Goal: Transaction & Acquisition: Purchase product/service

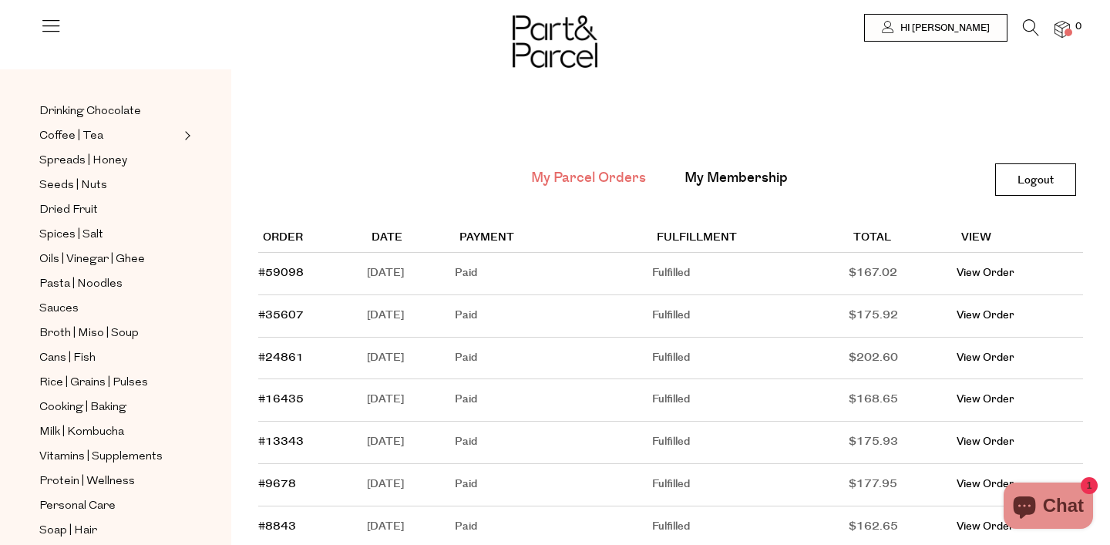
scroll to position [298, 0]
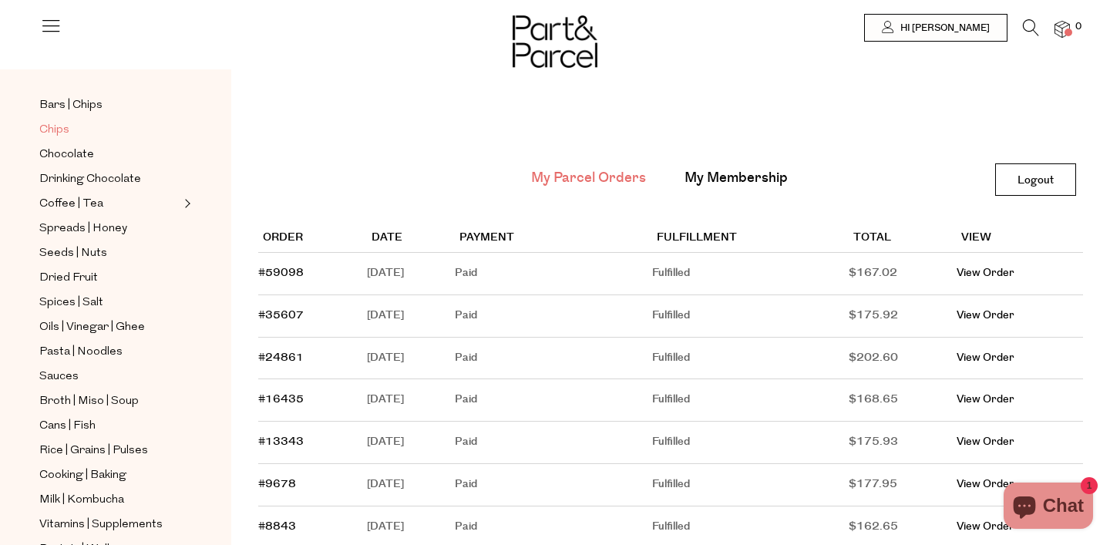
click at [61, 126] on span "Chips" at bounding box center [54, 130] width 30 height 18
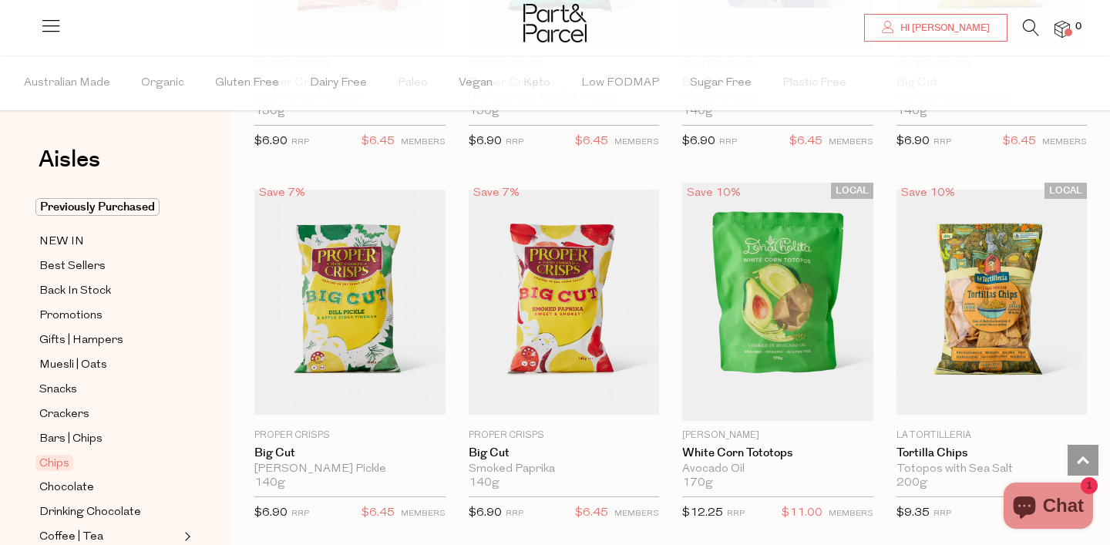
scroll to position [1138, 0]
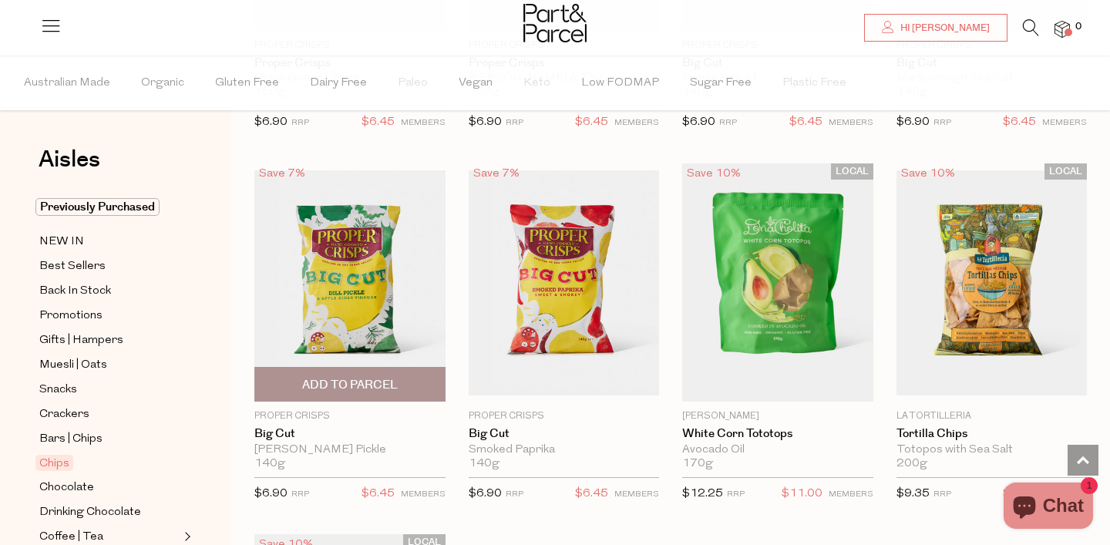
click at [328, 388] on span "Add To Parcel" at bounding box center [350, 385] width 96 height 16
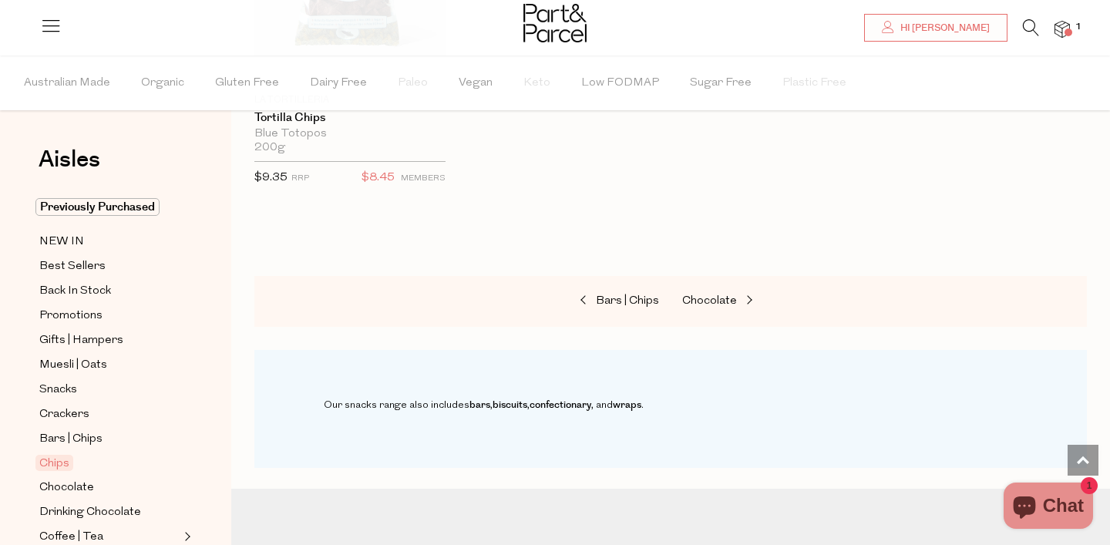
scroll to position [1808, 0]
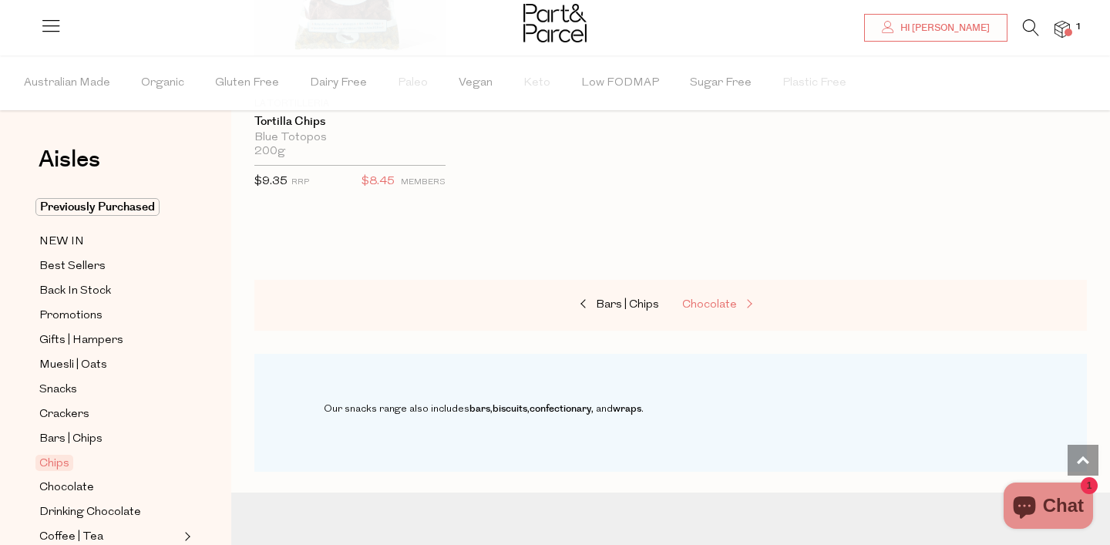
click at [708, 301] on span "Chocolate" at bounding box center [709, 305] width 55 height 12
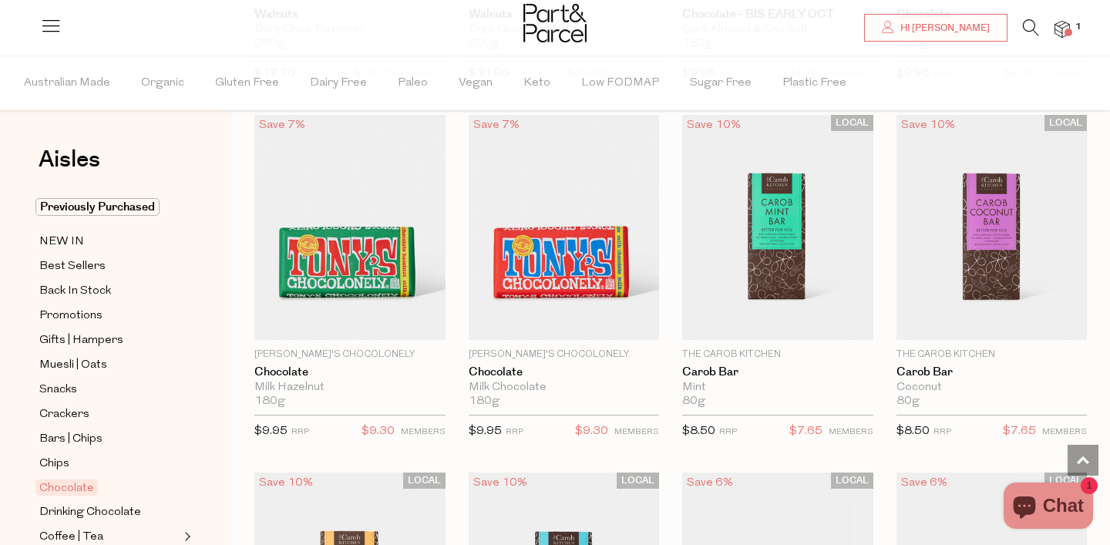
scroll to position [3708, 0]
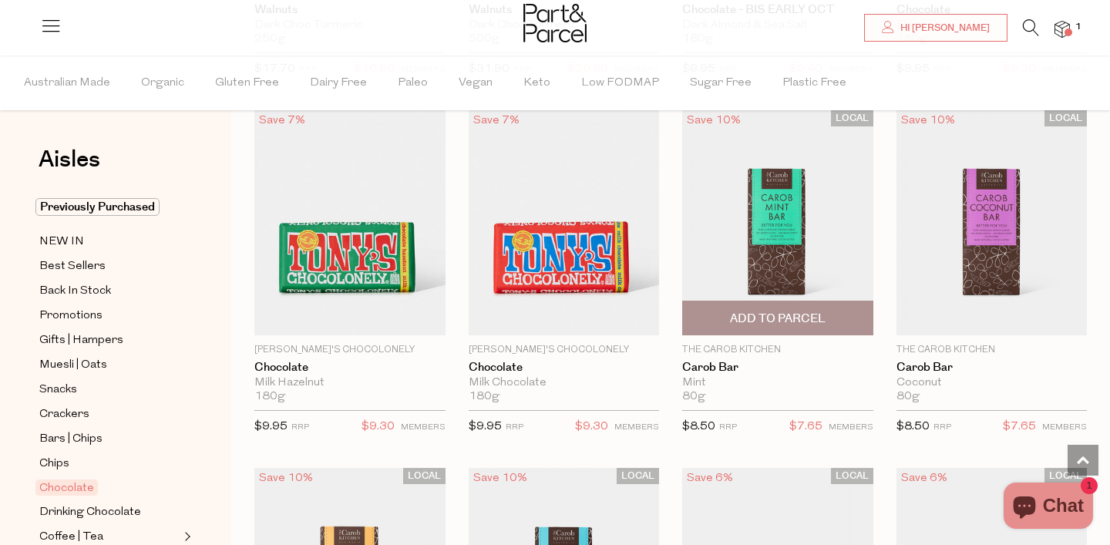
click at [750, 312] on span "Add To Parcel" at bounding box center [778, 319] width 96 height 16
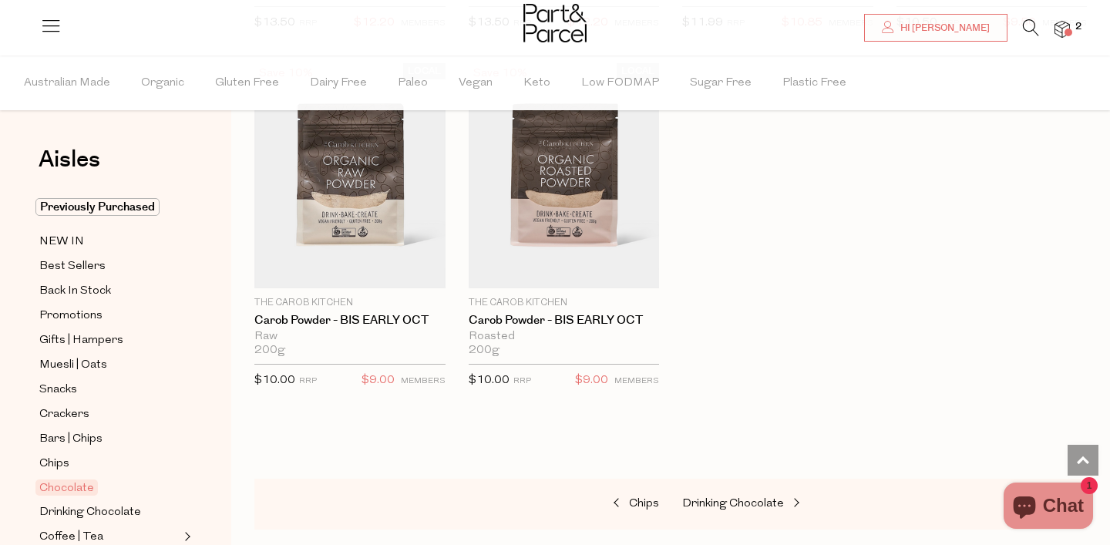
scroll to position [5213, 0]
click at [731, 502] on span "Drinking Chocolate" at bounding box center [733, 502] width 102 height 12
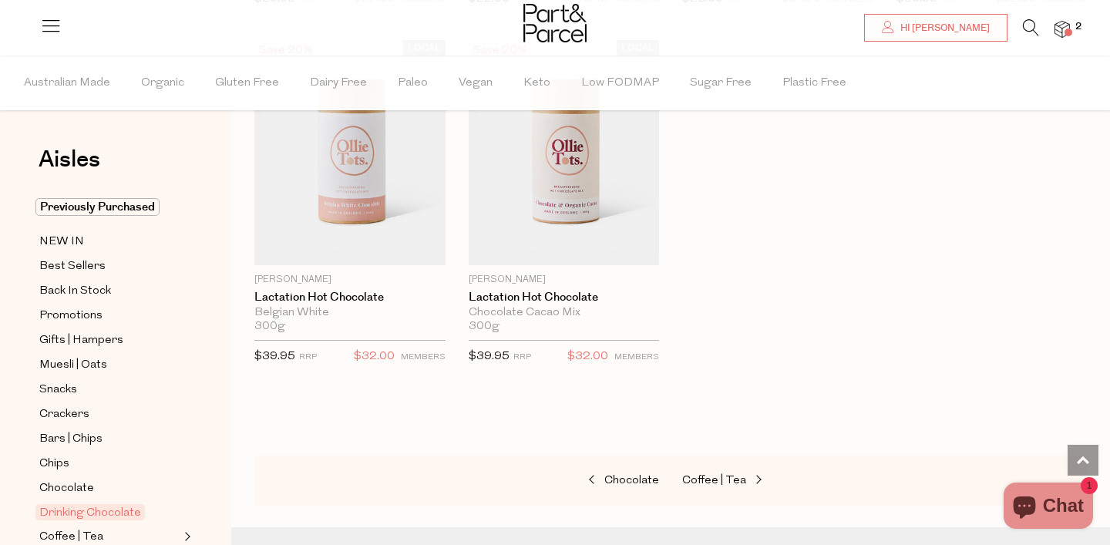
scroll to position [1885, 0]
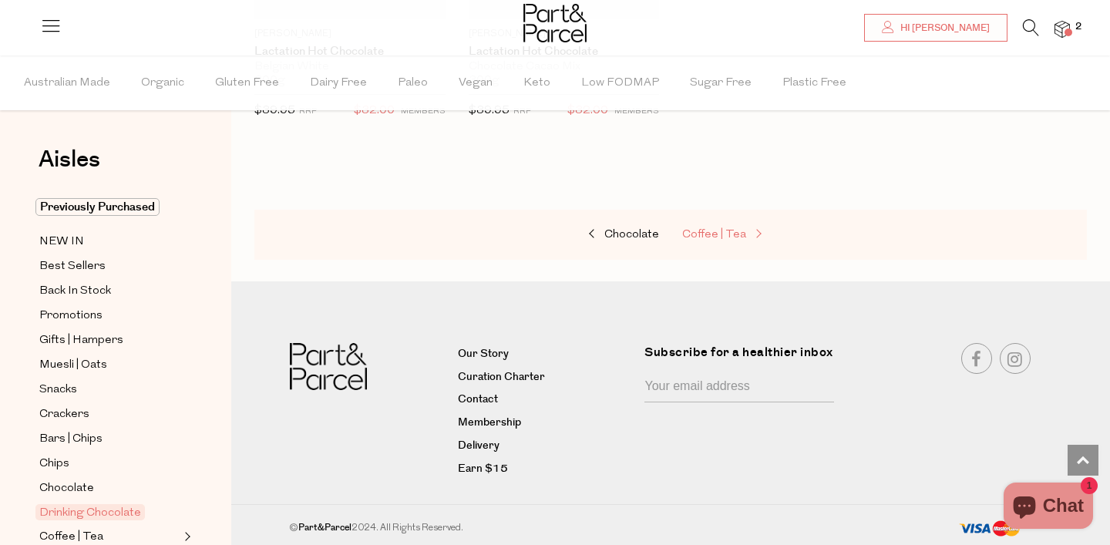
click at [695, 232] on span "Coffee | Tea" at bounding box center [714, 235] width 64 height 12
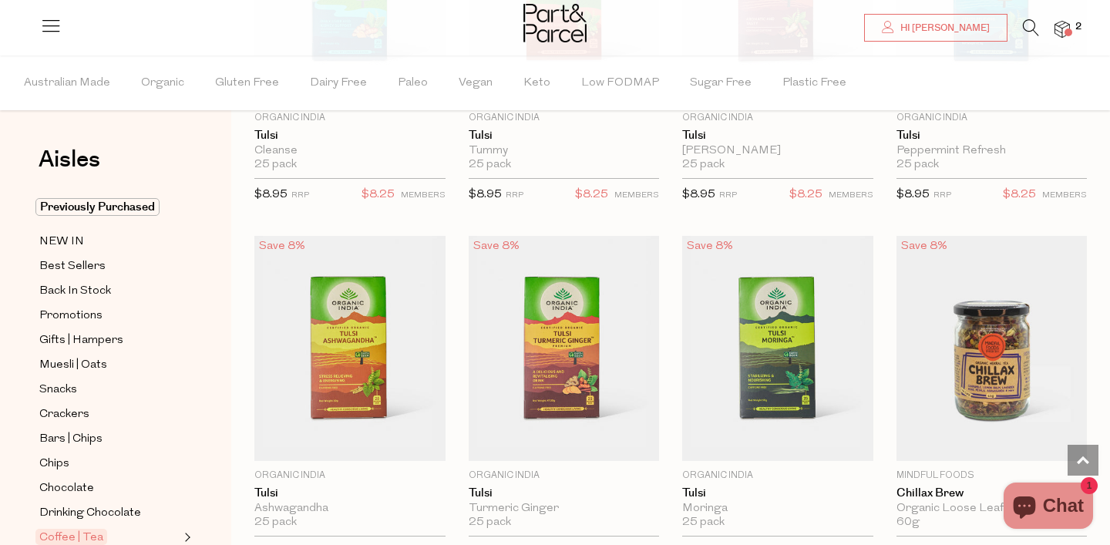
scroll to position [2528, 0]
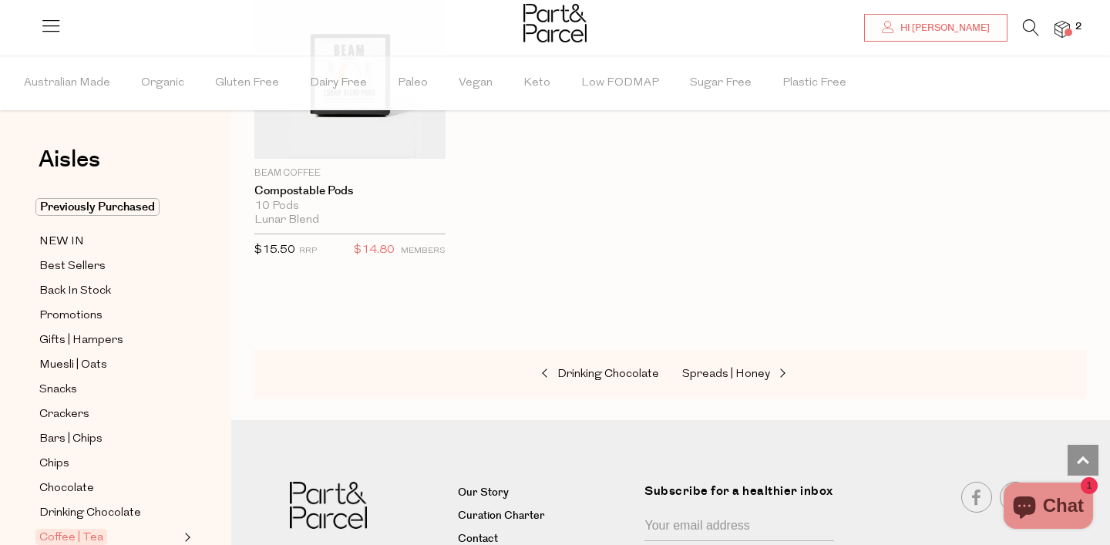
scroll to position [8437, 0]
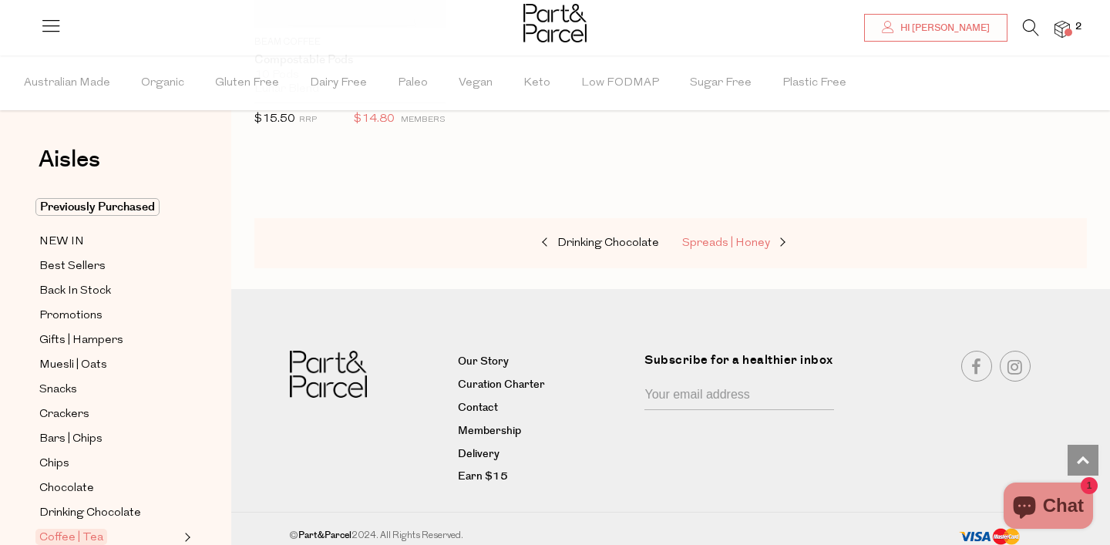
click at [695, 237] on span "Spreads | Honey" at bounding box center [726, 243] width 88 height 12
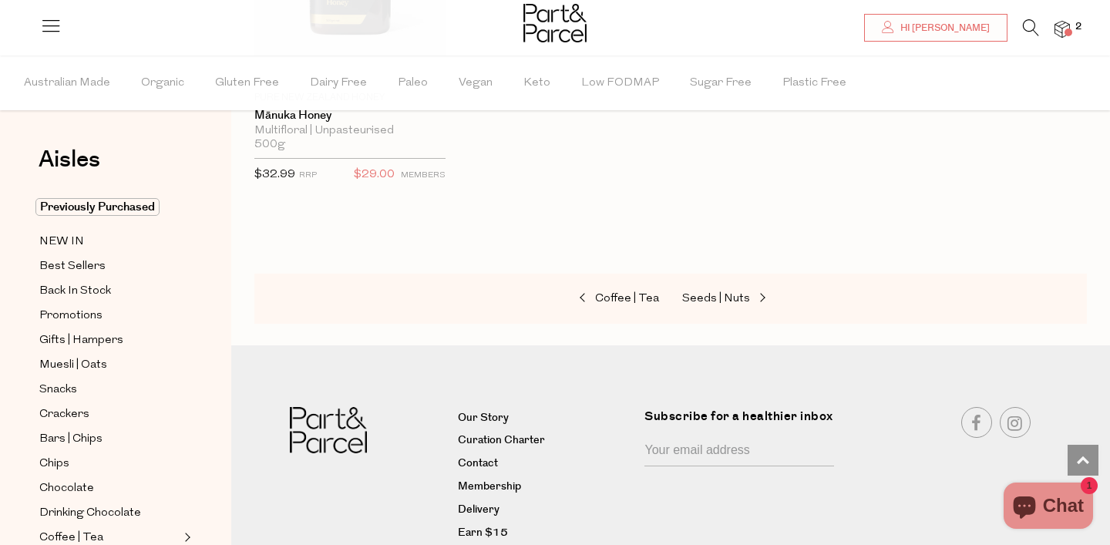
scroll to position [4399, 0]
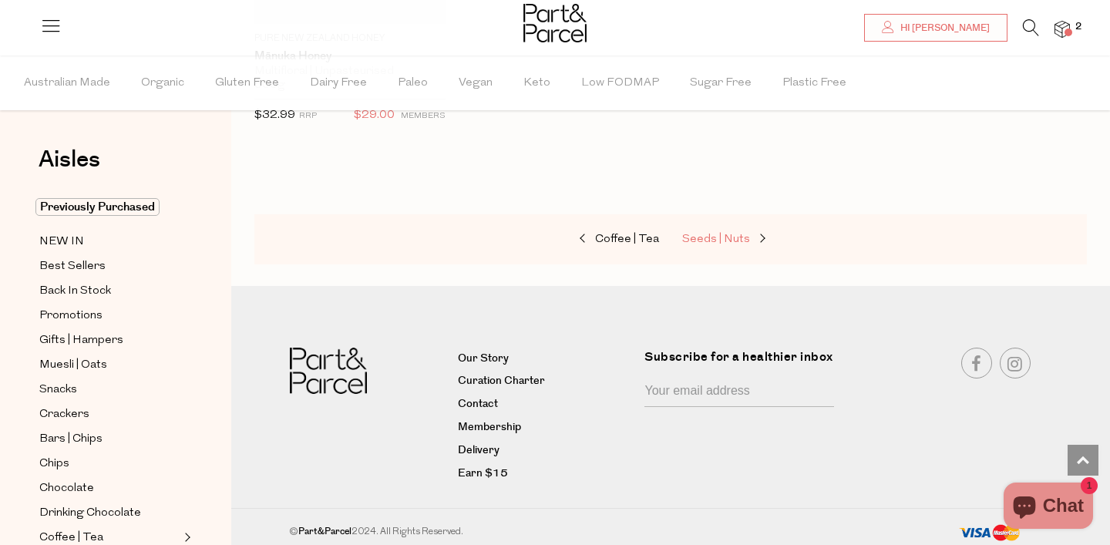
click at [695, 234] on span "Seeds | Nuts" at bounding box center [716, 240] width 68 height 12
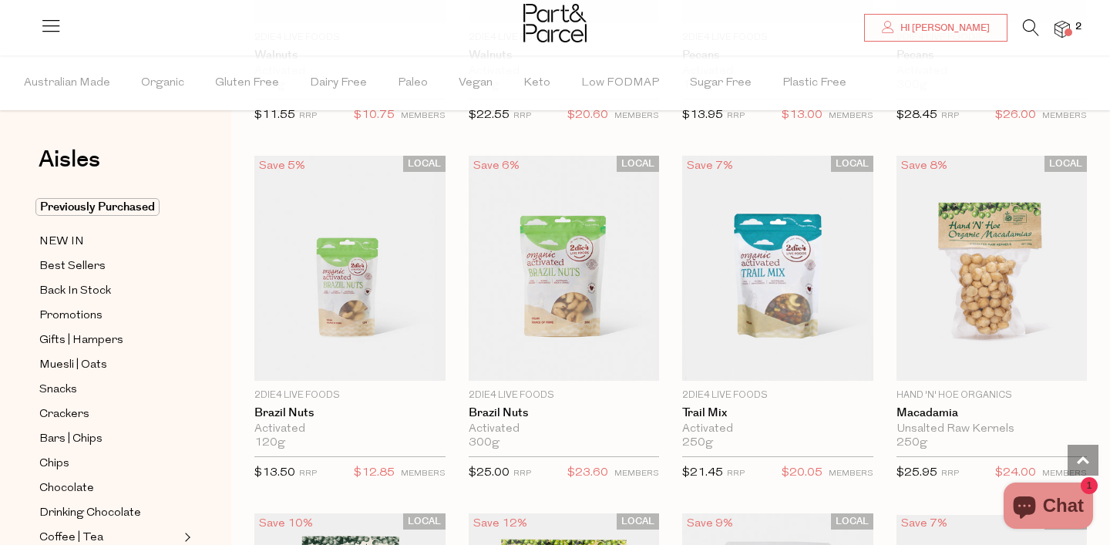
scroll to position [1152, 0]
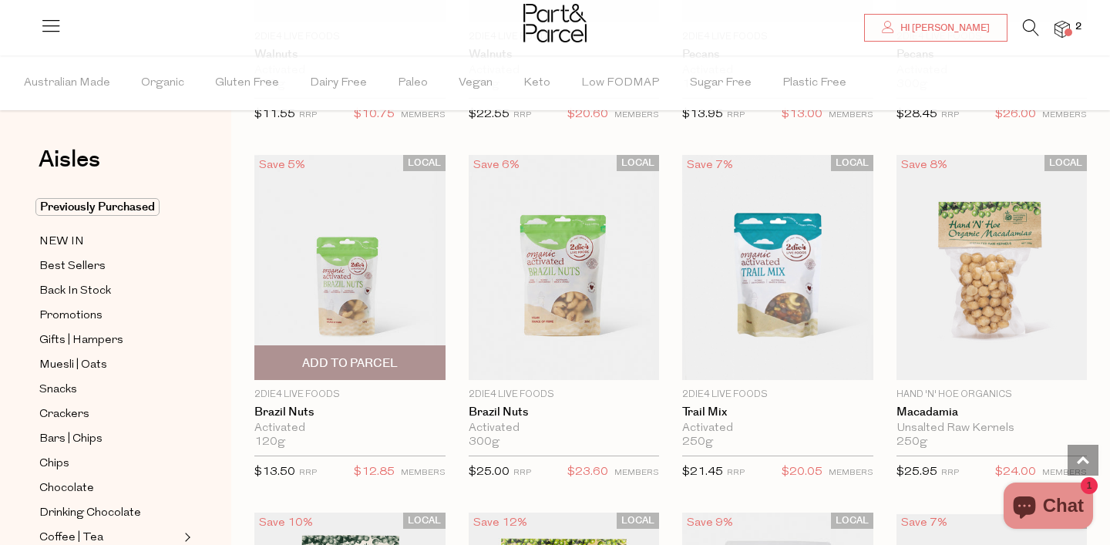
click at [359, 363] on span "Add To Parcel" at bounding box center [350, 363] width 96 height 16
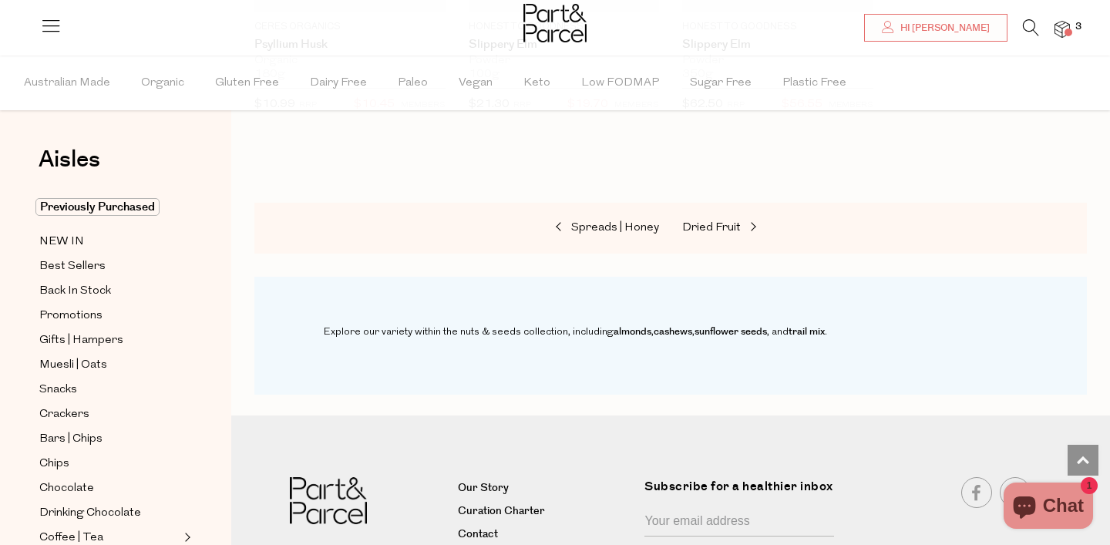
scroll to position [4378, 0]
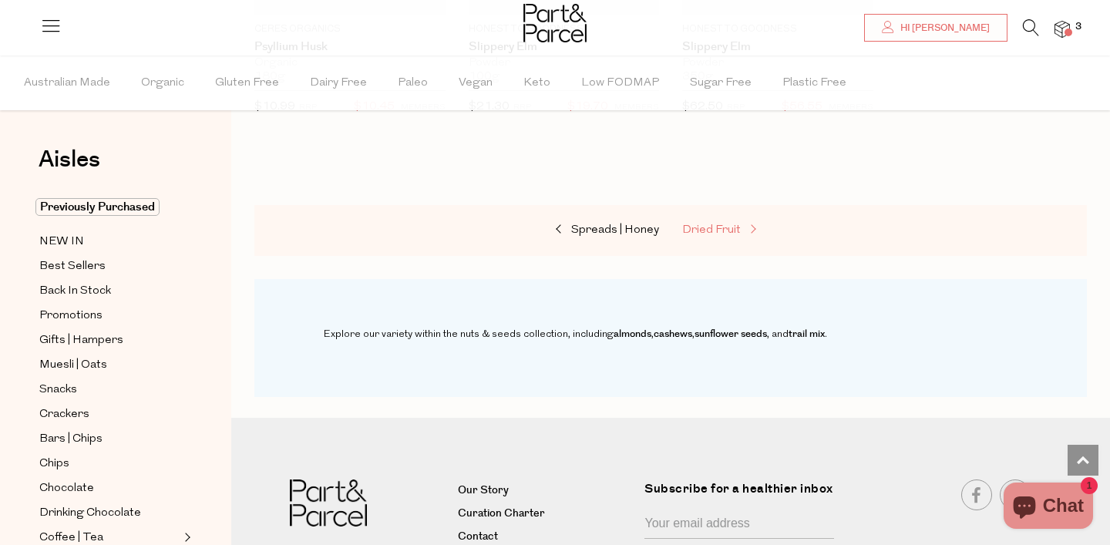
click at [703, 220] on link "Dried Fruit" at bounding box center [759, 230] width 154 height 20
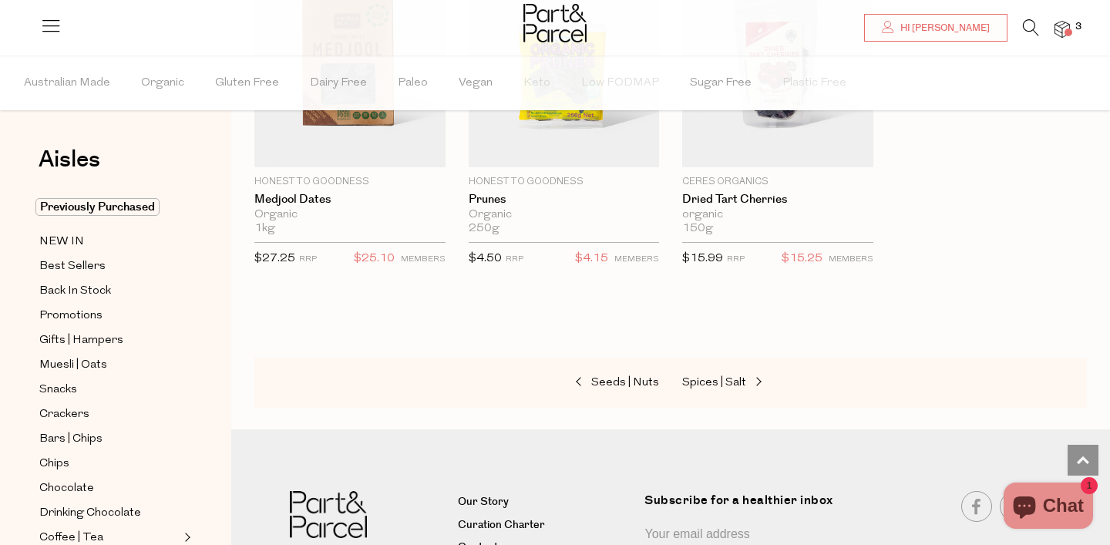
scroll to position [987, 0]
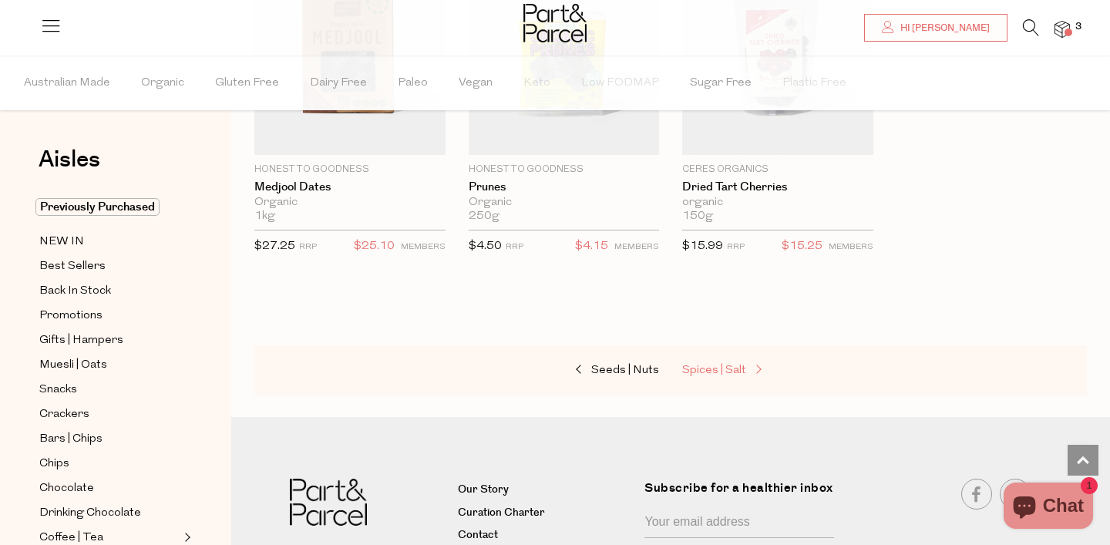
click at [702, 376] on span "Spices | Salt" at bounding box center [714, 371] width 64 height 12
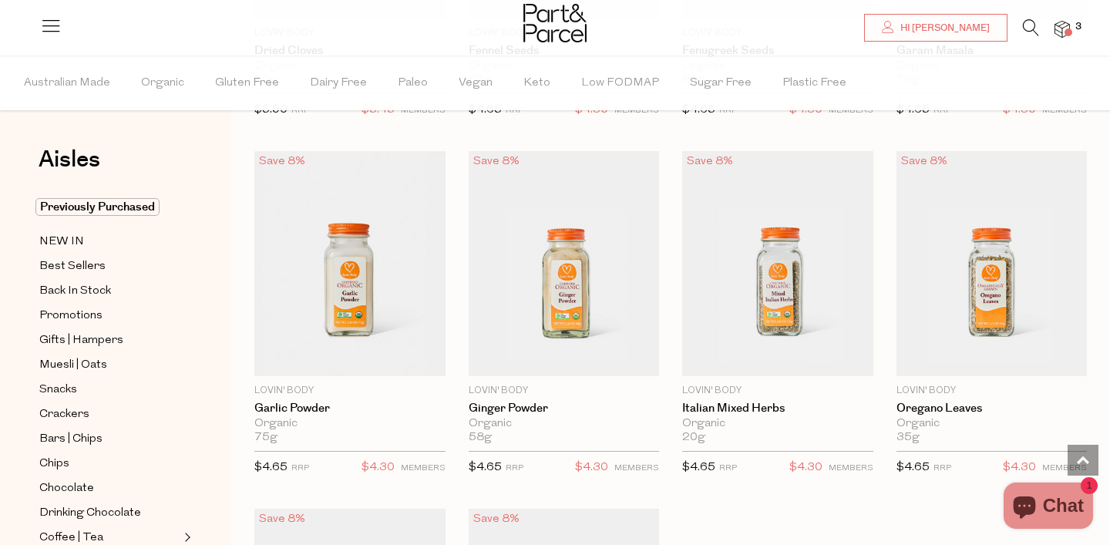
scroll to position [4007, 0]
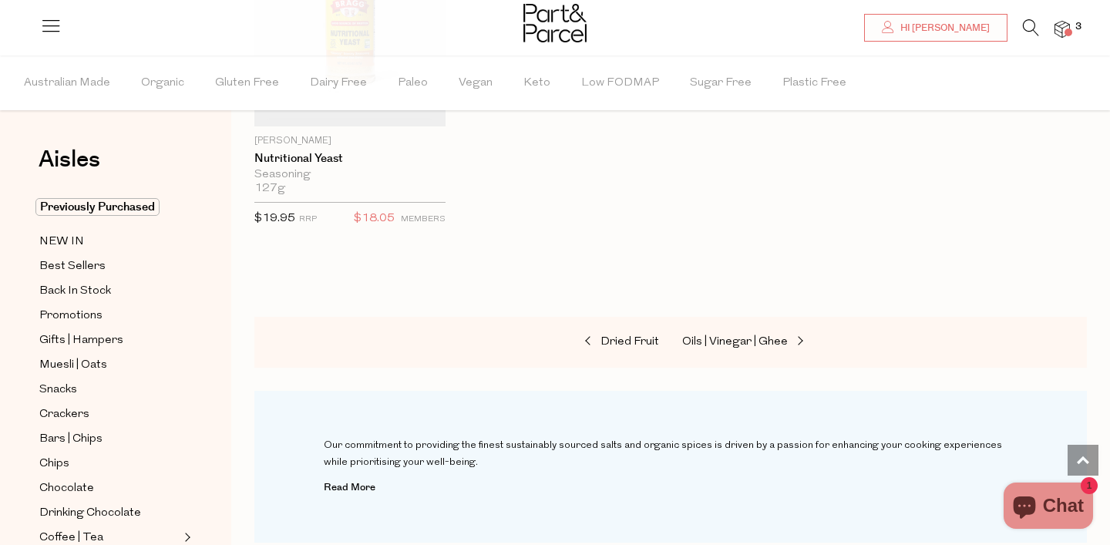
scroll to position [5356, 0]
click at [721, 339] on span "Oils | Vinegar | Ghee" at bounding box center [735, 345] width 106 height 12
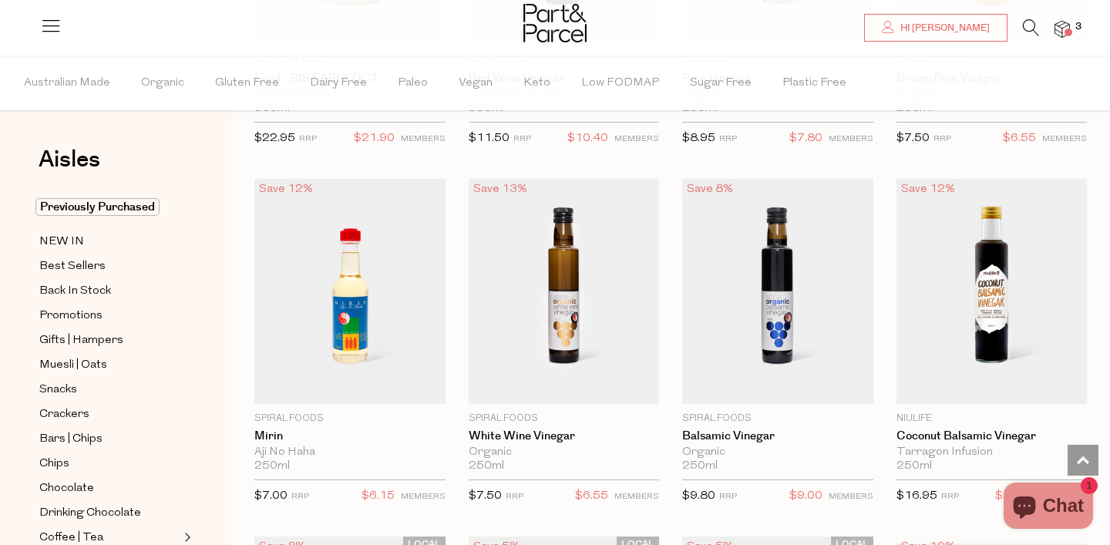
scroll to position [3266, 0]
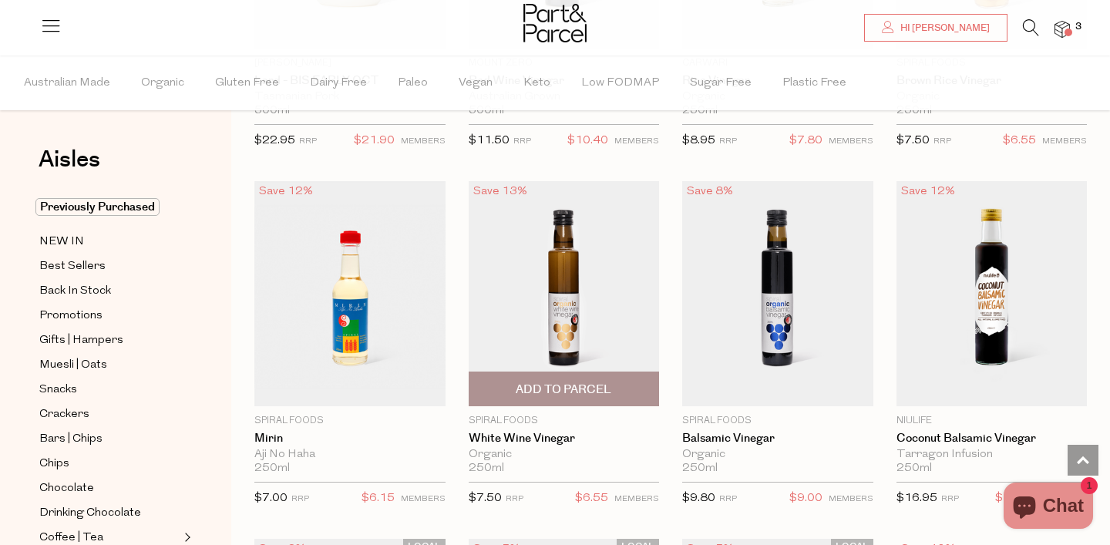
click at [547, 382] on span "Add To Parcel" at bounding box center [564, 390] width 96 height 16
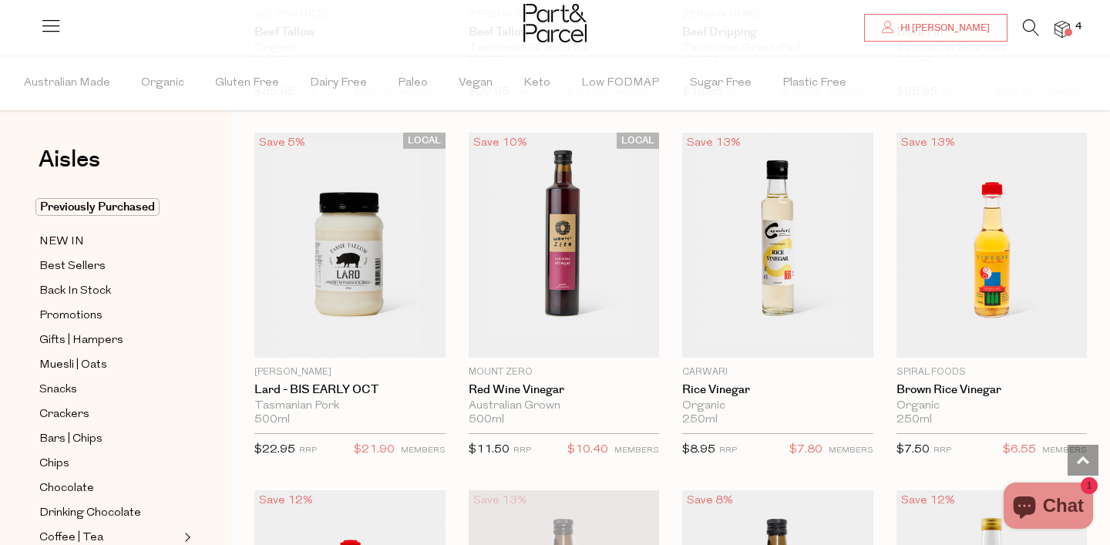
scroll to position [2955, 0]
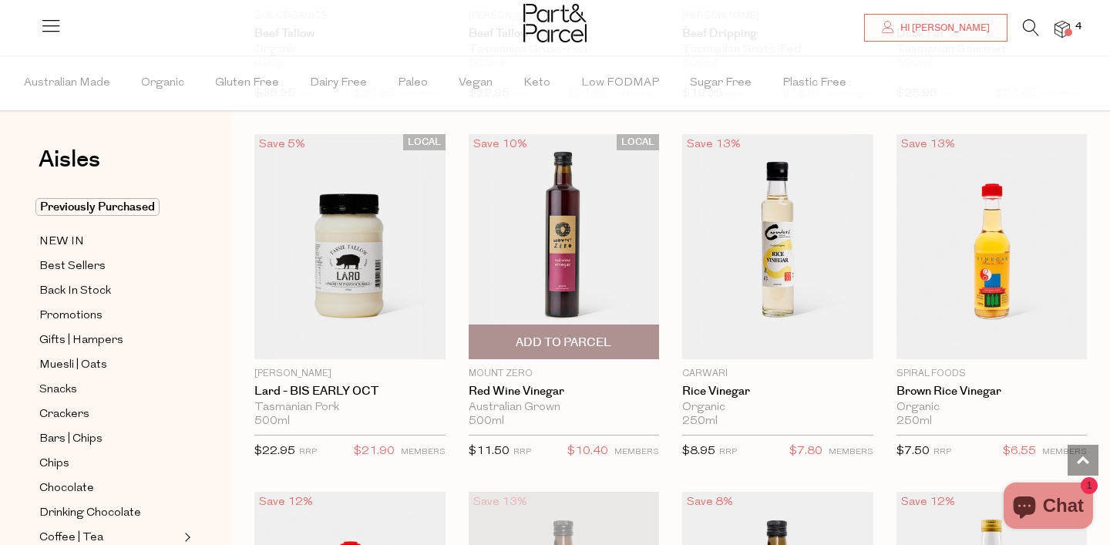
click at [550, 329] on span "Add To Parcel" at bounding box center [564, 341] width 182 height 33
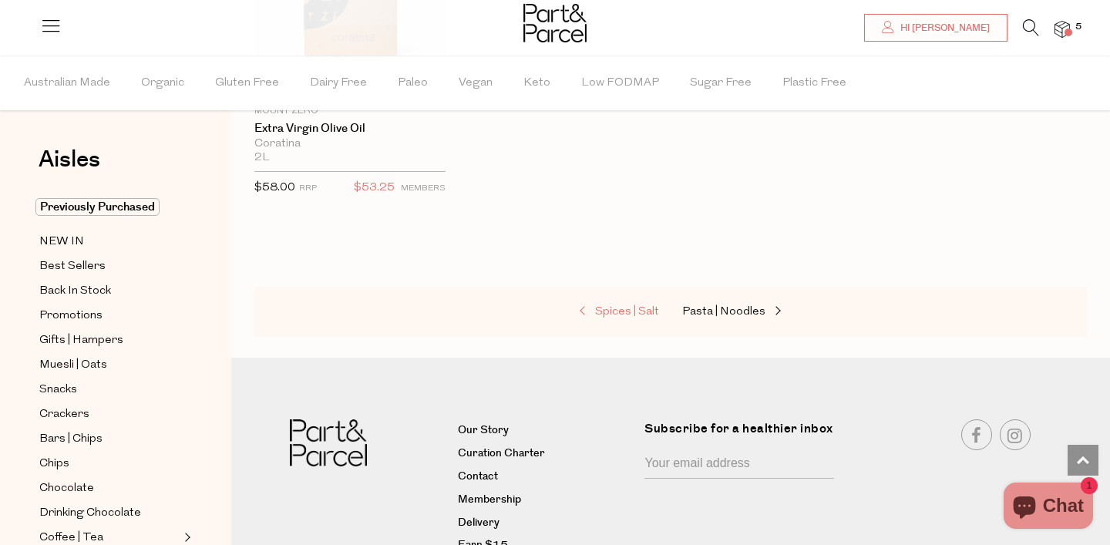
scroll to position [4665, 0]
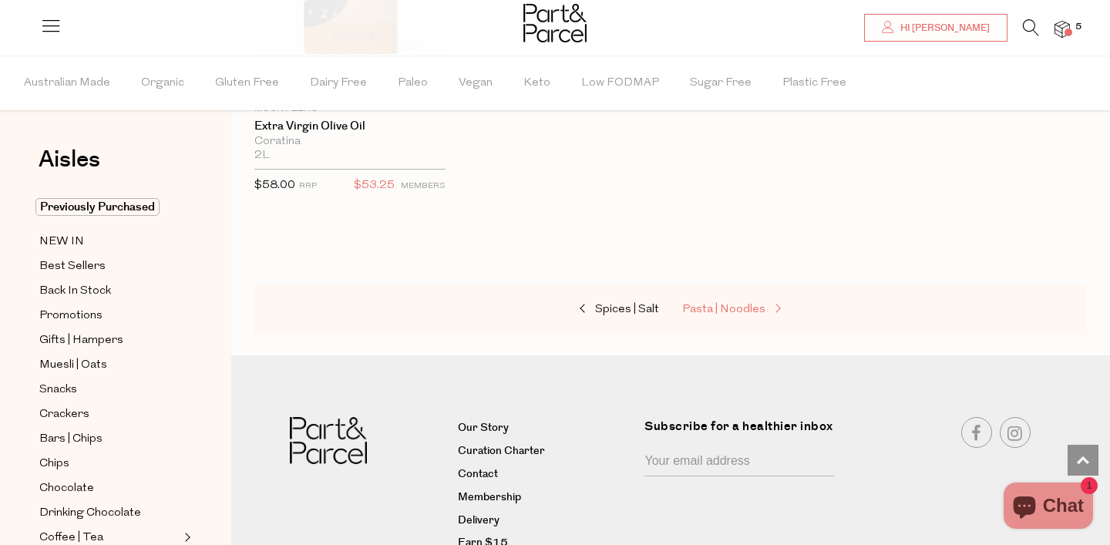
click at [708, 304] on span "Pasta | Noodles" at bounding box center [723, 310] width 83 height 12
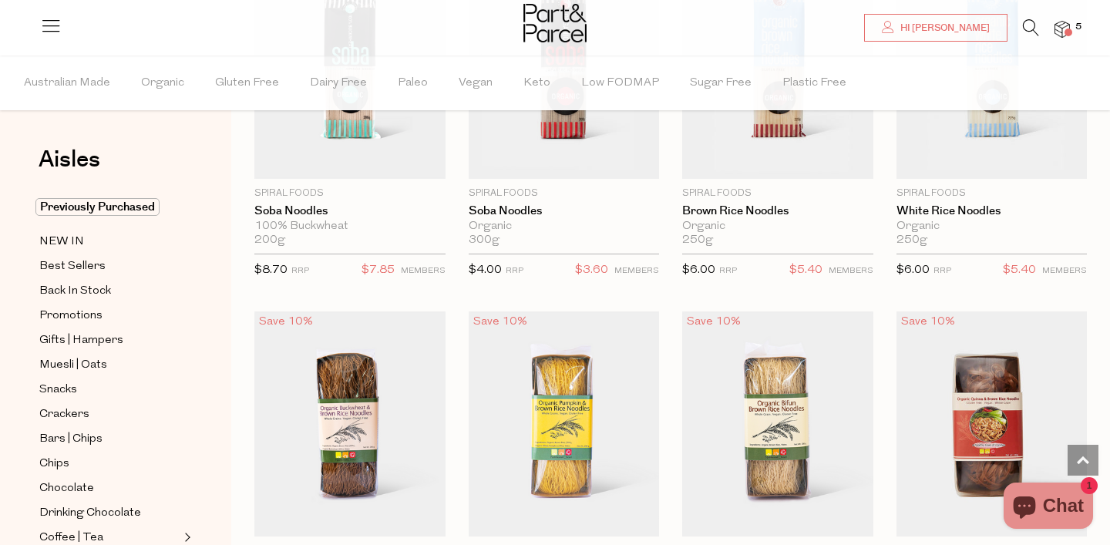
scroll to position [3501, 0]
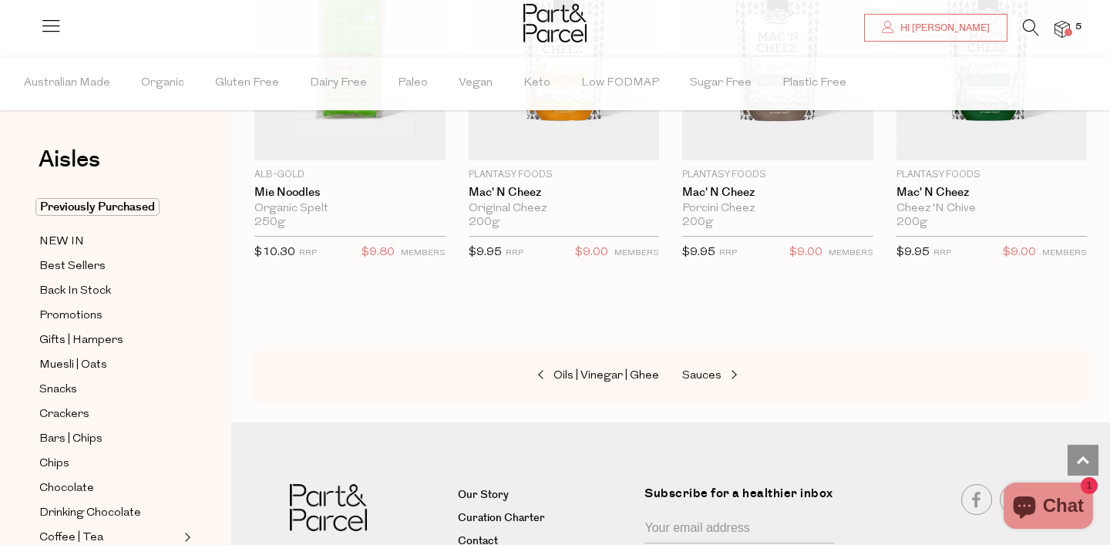
scroll to position [4969, 0]
click at [690, 373] on span "Sauces" at bounding box center [701, 378] width 39 height 12
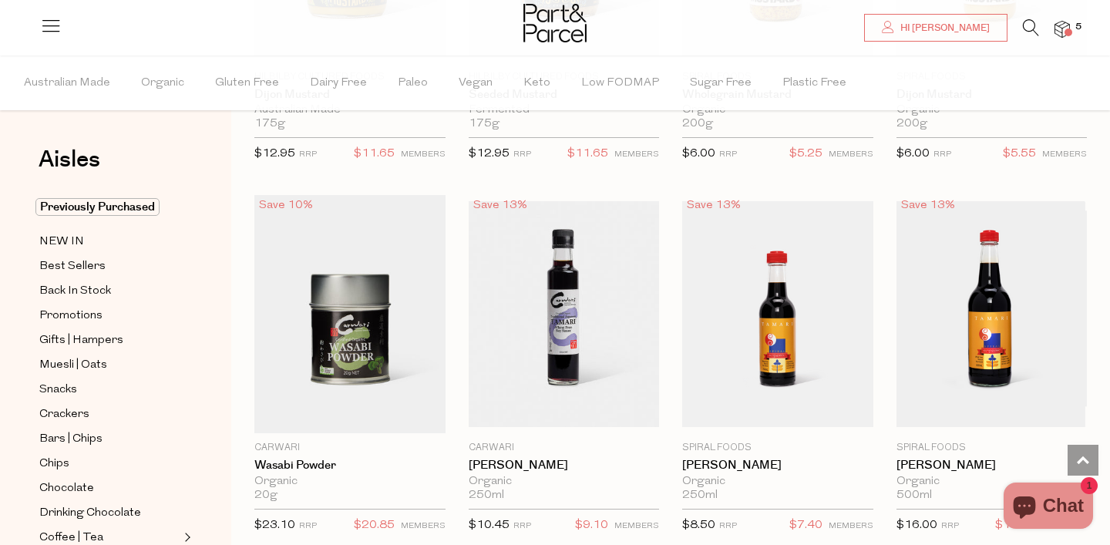
scroll to position [3955, 0]
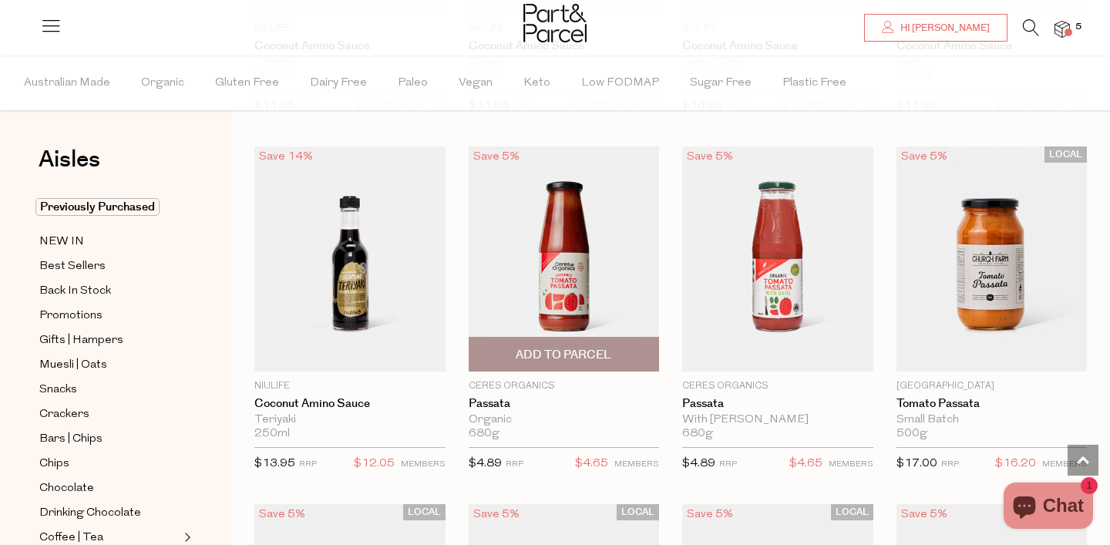
scroll to position [5053, 0]
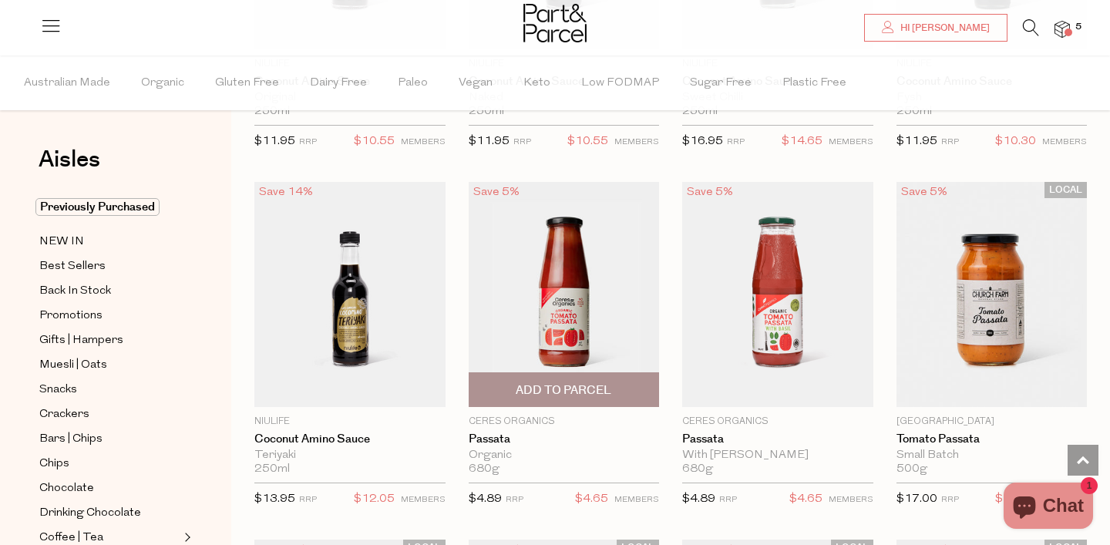
click at [577, 382] on span "Add To Parcel" at bounding box center [564, 390] width 96 height 16
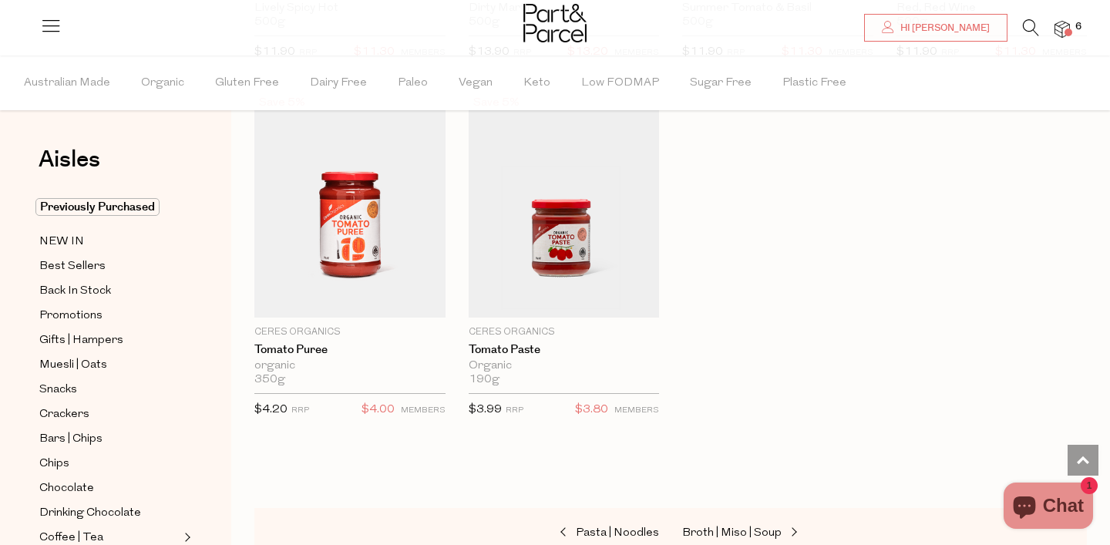
scroll to position [5864, 0]
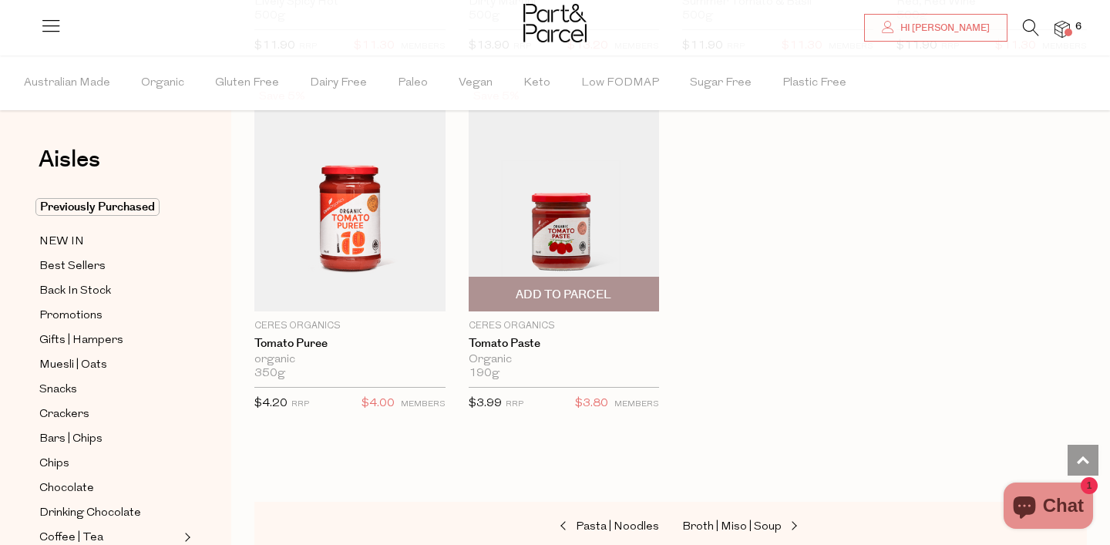
click at [568, 287] on span "Add To Parcel" at bounding box center [564, 295] width 96 height 16
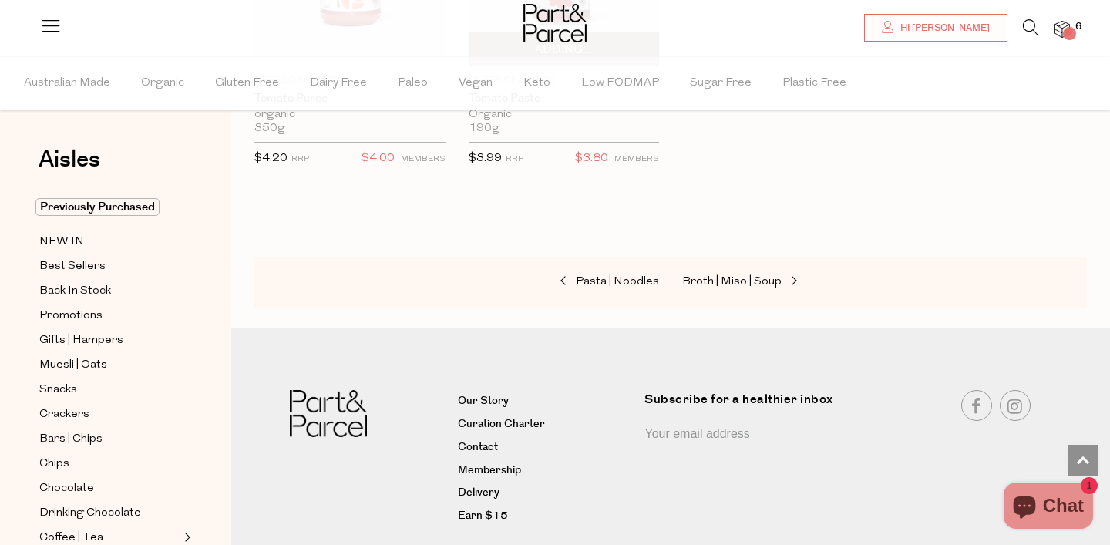
scroll to position [6150, 0]
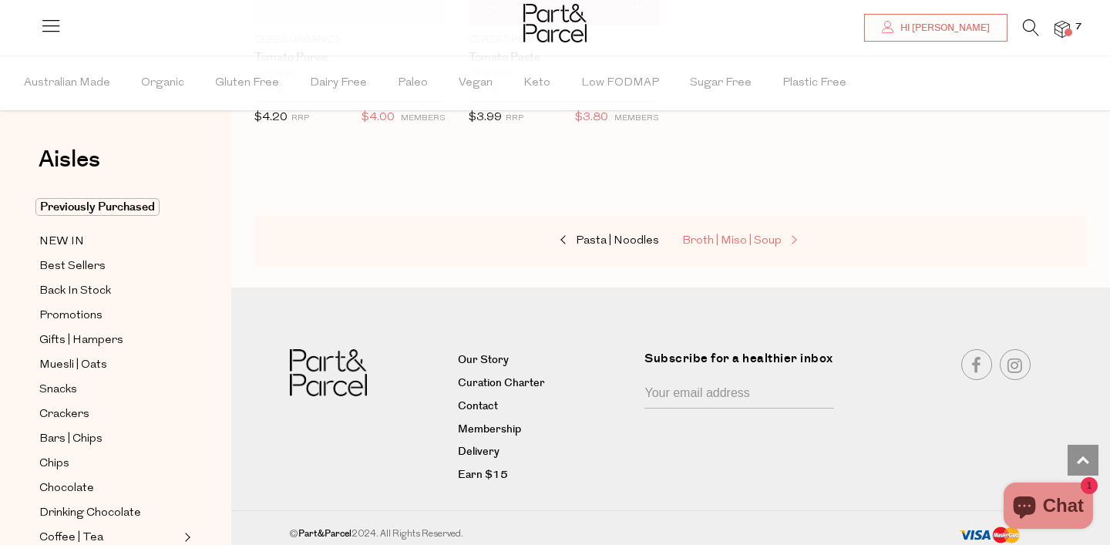
click at [702, 235] on span "Broth | Miso | Soup" at bounding box center [731, 241] width 99 height 12
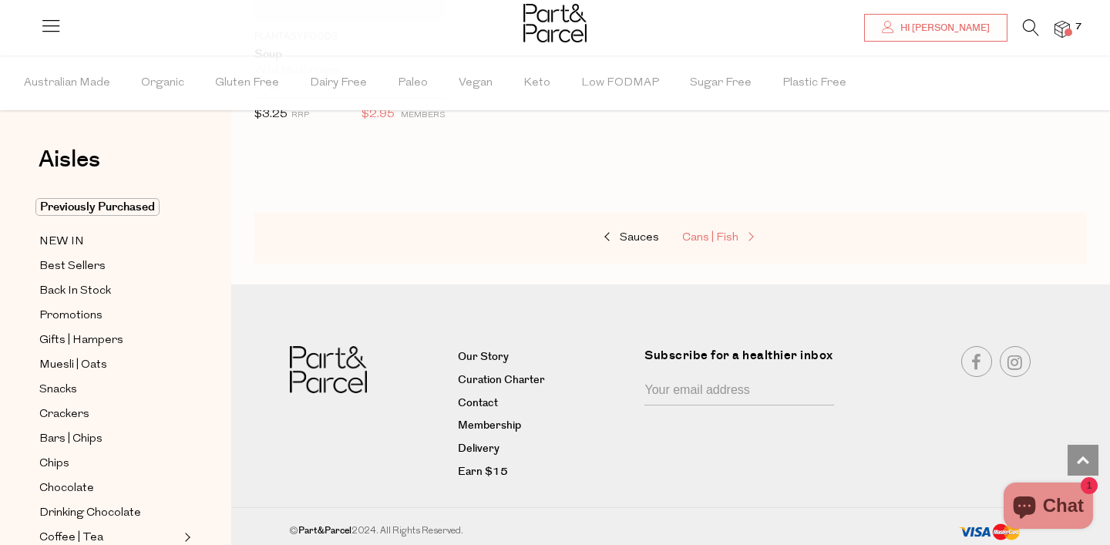
click at [702, 232] on span "Cans | Fish" at bounding box center [710, 238] width 56 height 12
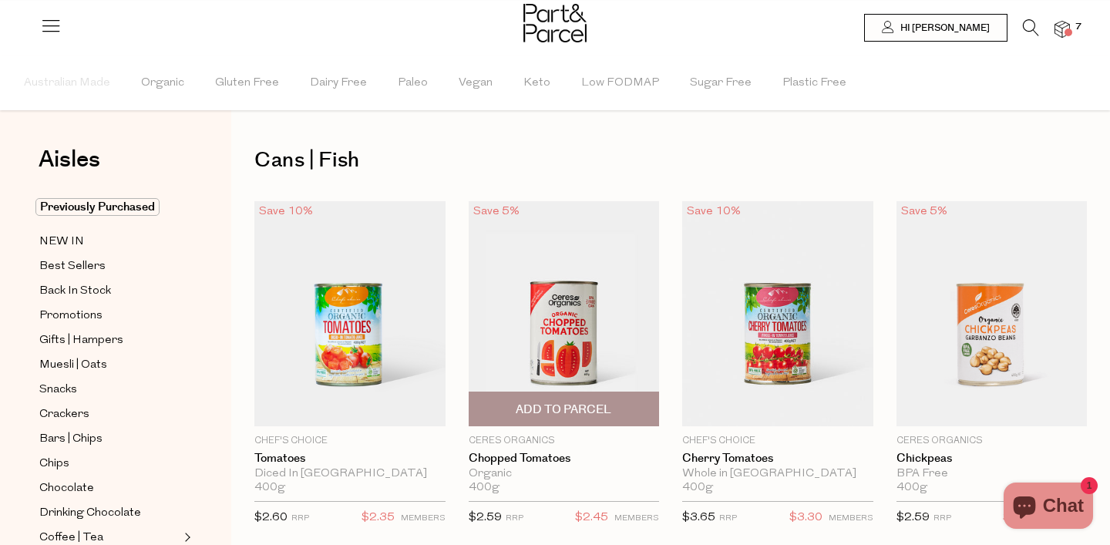
click at [572, 409] on span "Add To Parcel" at bounding box center [564, 410] width 96 height 16
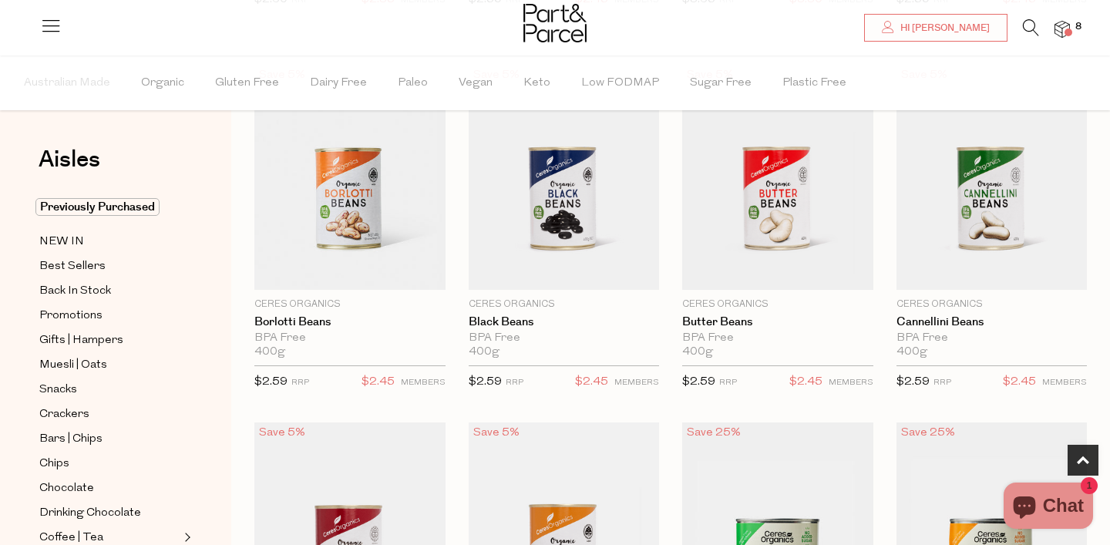
scroll to position [523, 0]
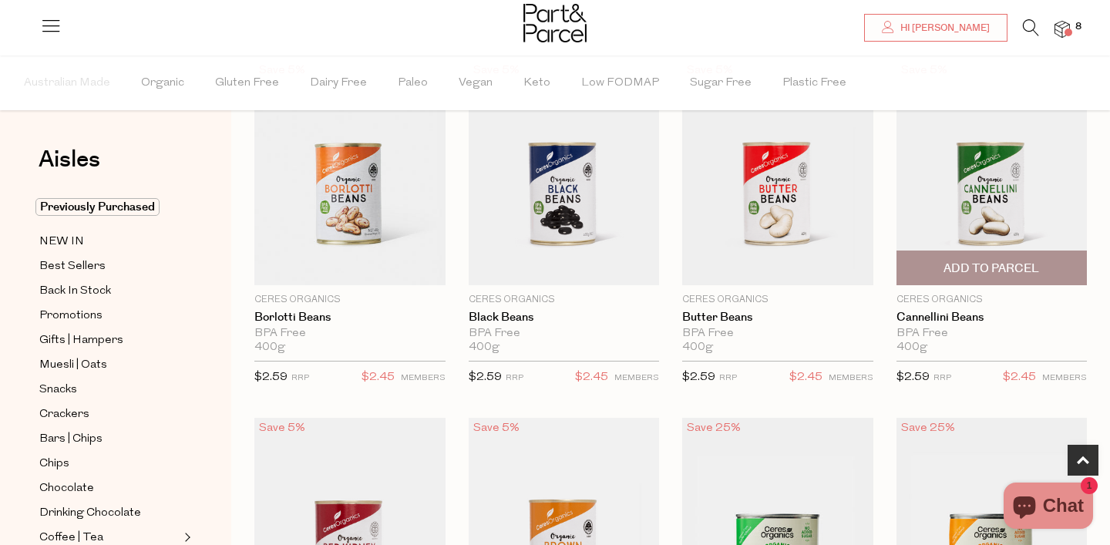
click at [945, 274] on span "Add To Parcel" at bounding box center [991, 269] width 96 height 16
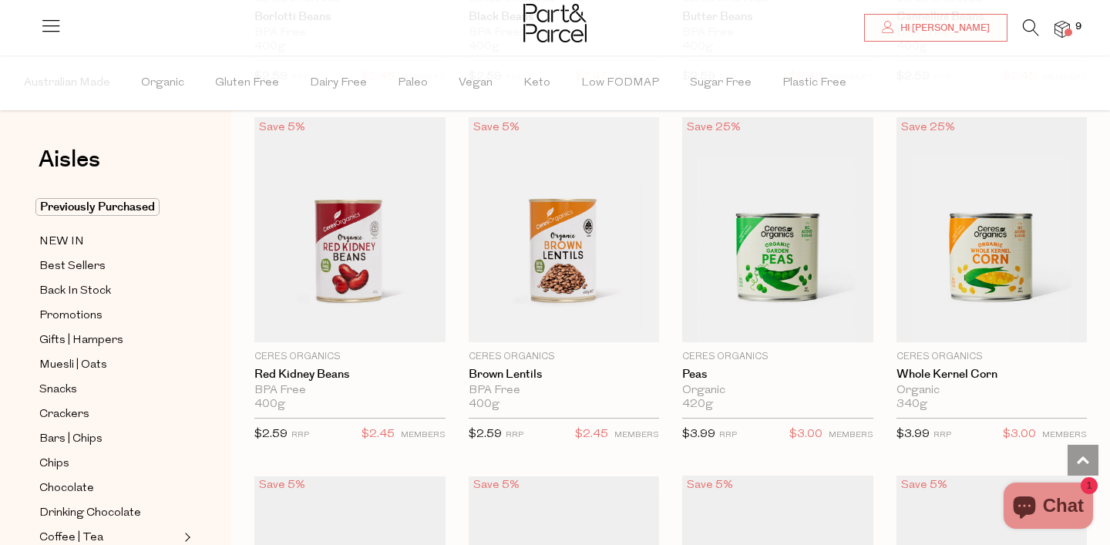
scroll to position [821, 0]
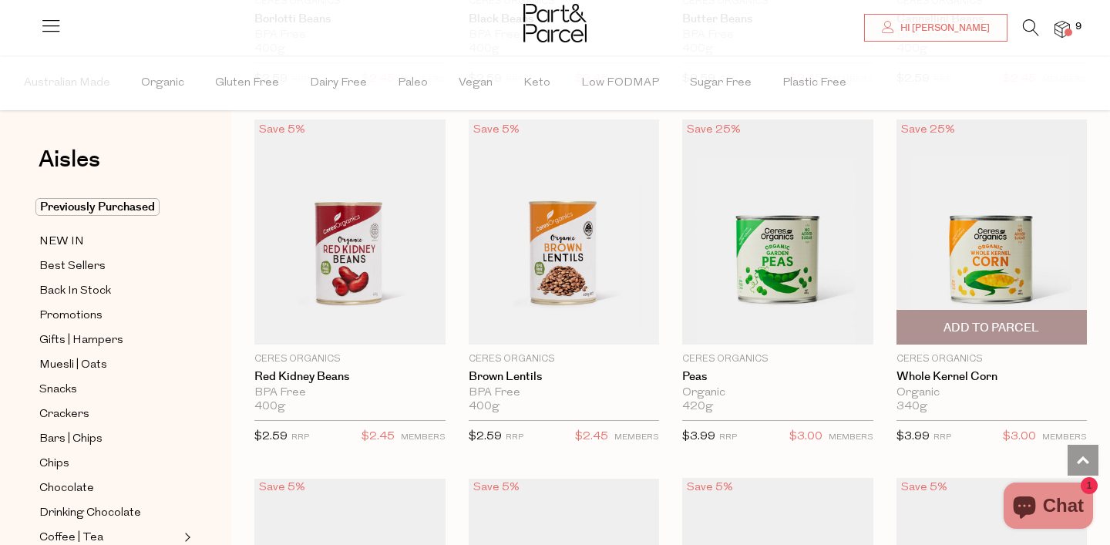
click at [980, 322] on span "Add To Parcel" at bounding box center [991, 328] width 96 height 16
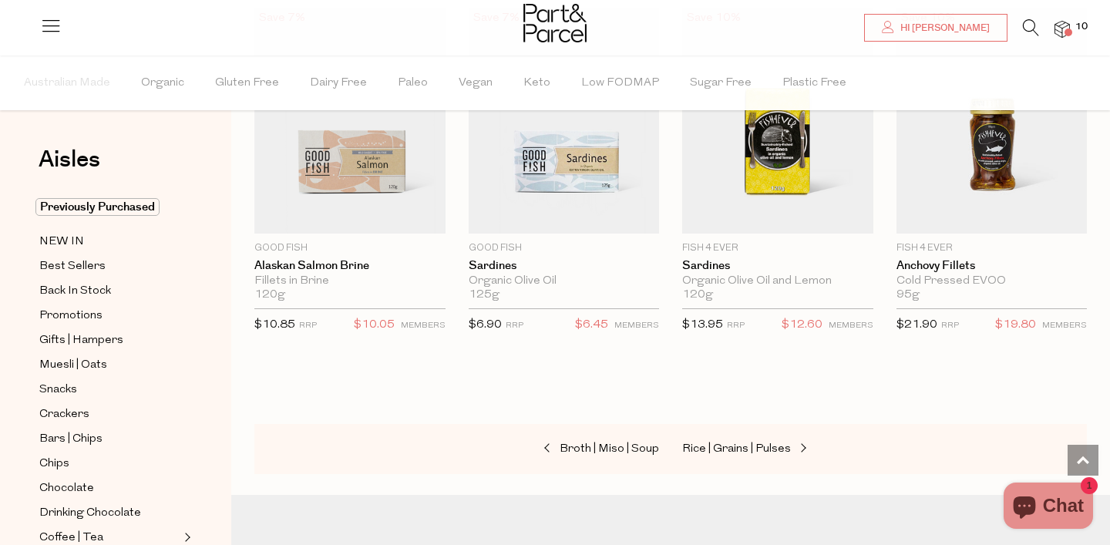
scroll to position [2009, 0]
click at [747, 439] on link "Rice | Grains | Pulses" at bounding box center [759, 449] width 154 height 20
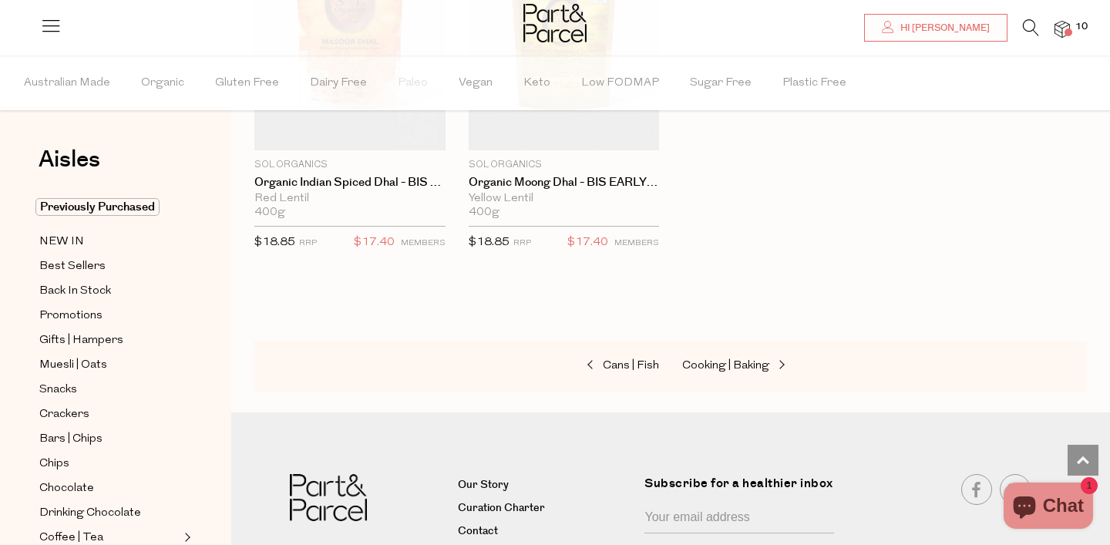
scroll to position [3527, 0]
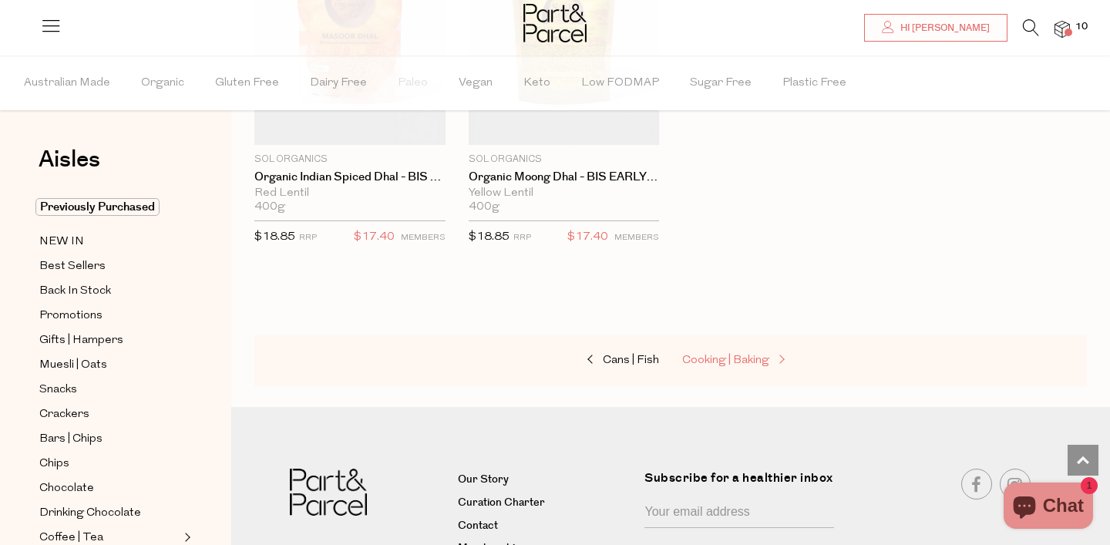
click at [723, 351] on link "Cooking | Baking" at bounding box center [759, 361] width 154 height 20
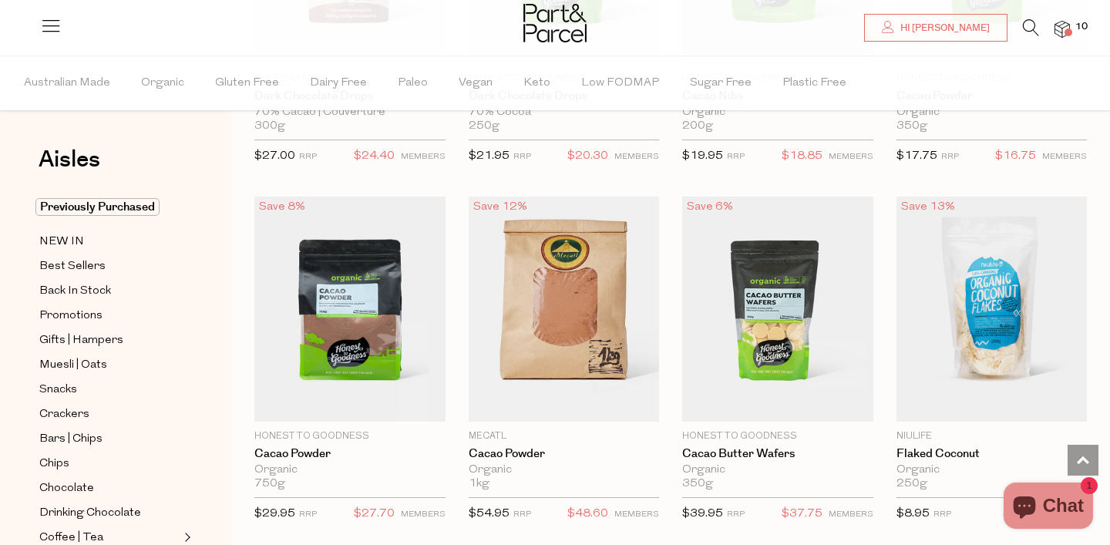
scroll to position [2554, 0]
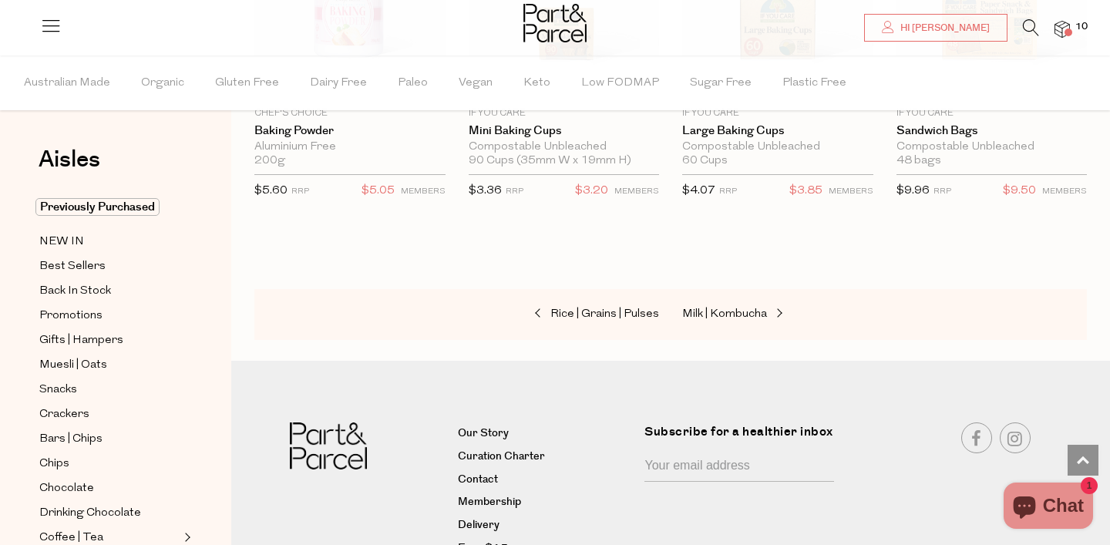
scroll to position [7633, 0]
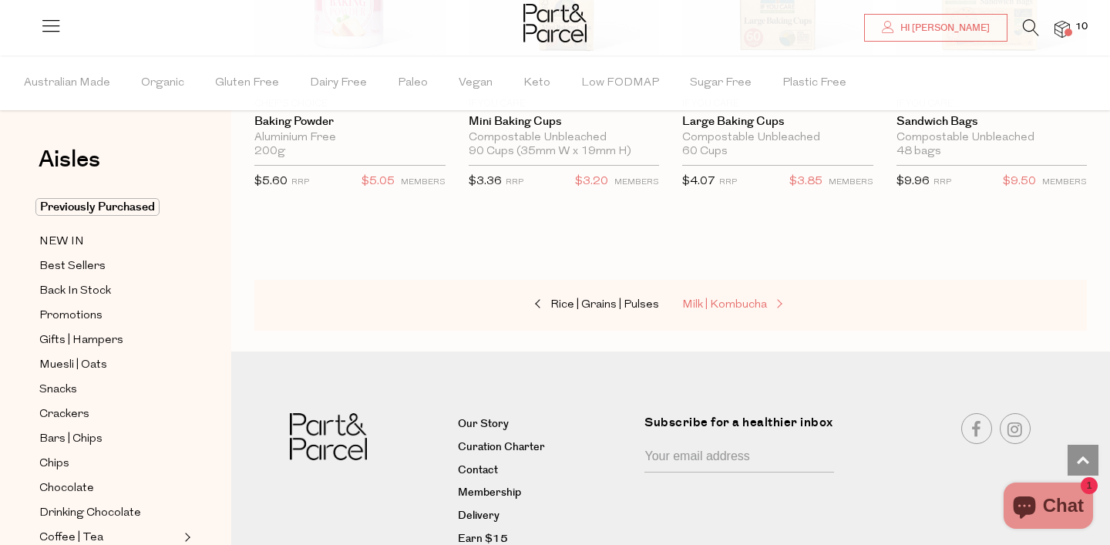
click at [722, 295] on link "Milk | Kombucha" at bounding box center [759, 305] width 154 height 20
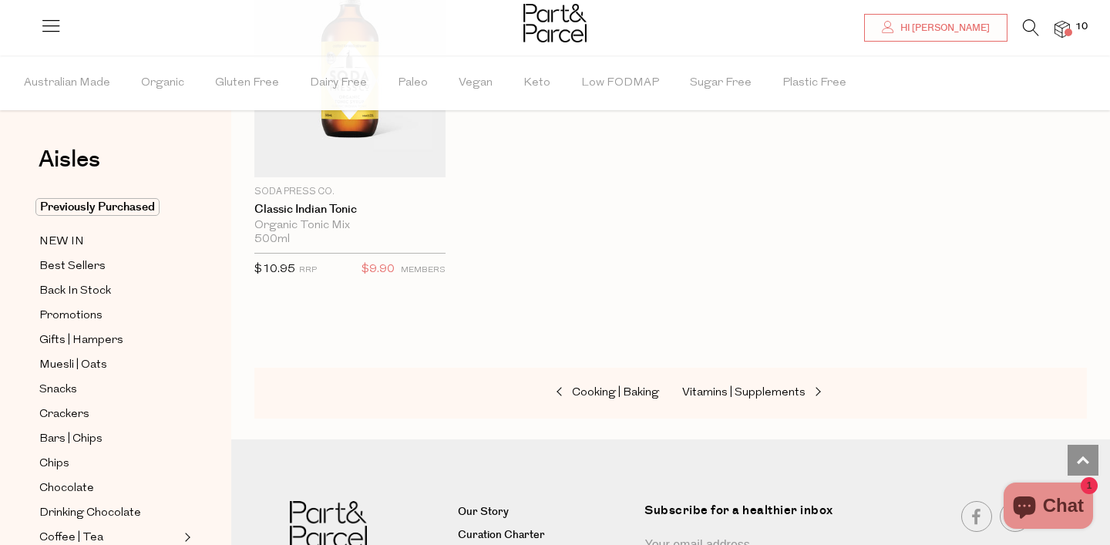
scroll to position [3345, 0]
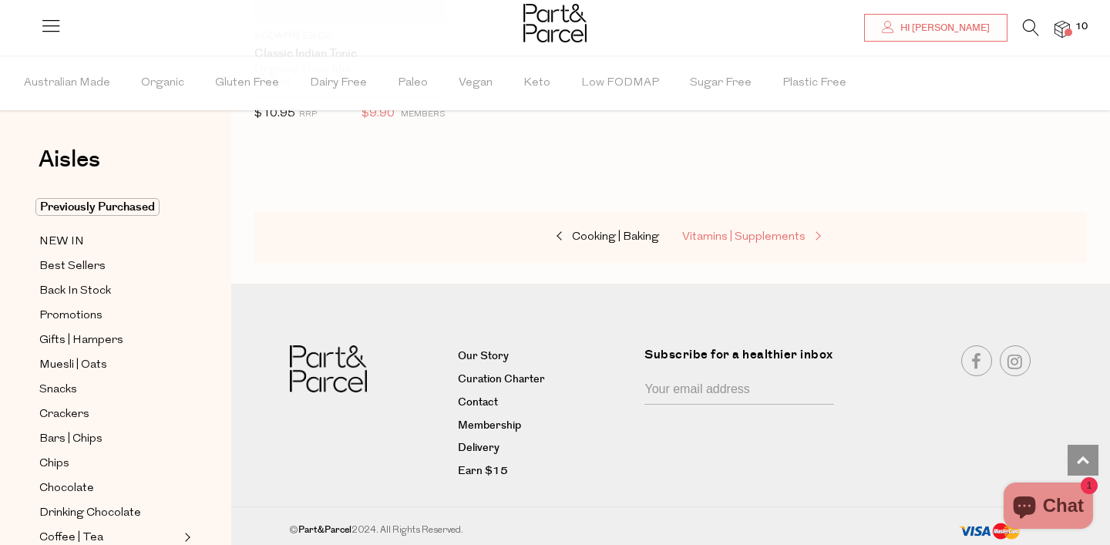
click at [728, 227] on link "Vitamins | Supplements" at bounding box center [759, 237] width 154 height 20
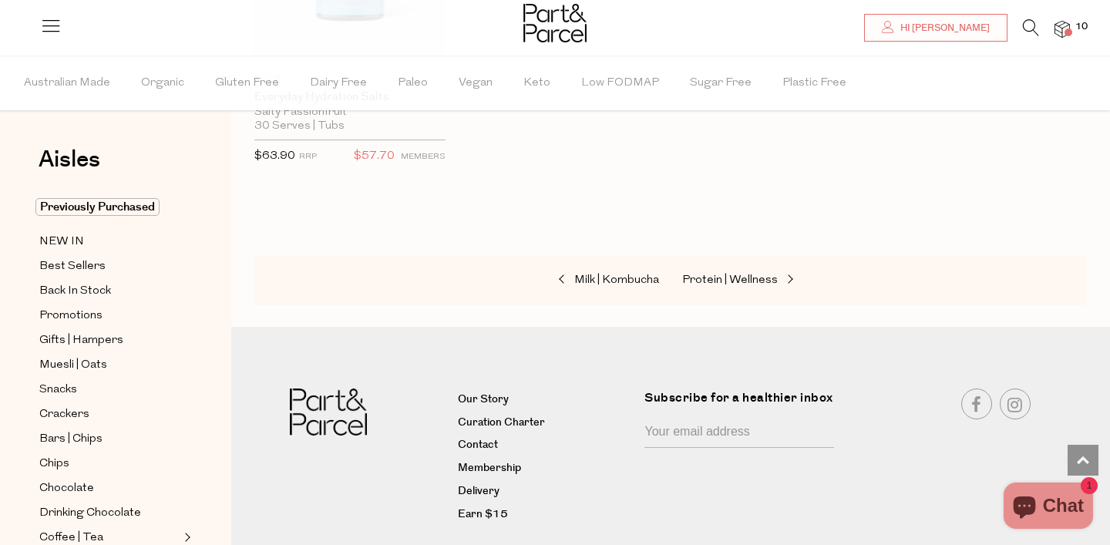
scroll to position [6161, 0]
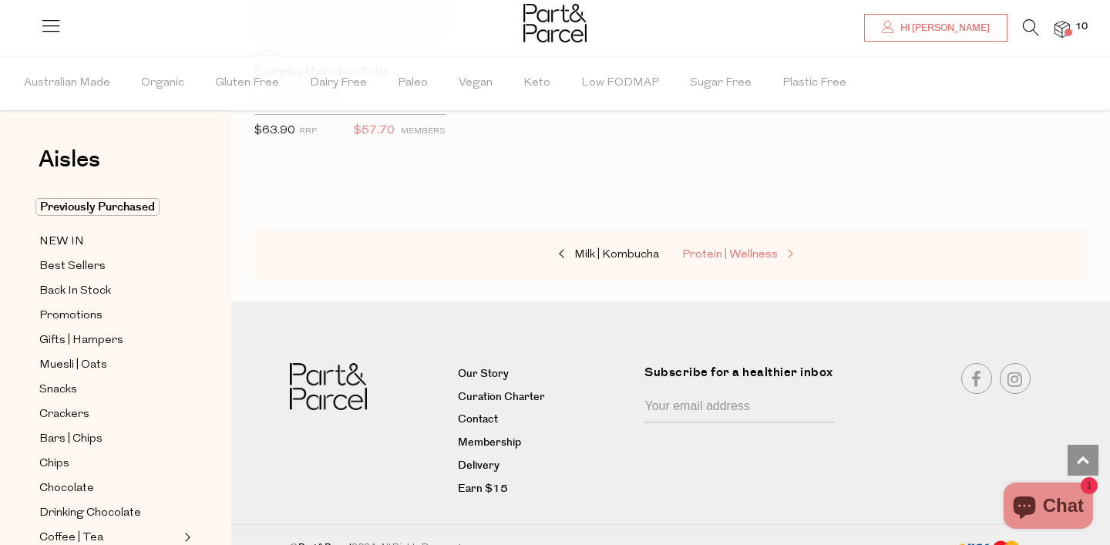
click at [716, 265] on link "Protein | Wellness" at bounding box center [759, 255] width 154 height 20
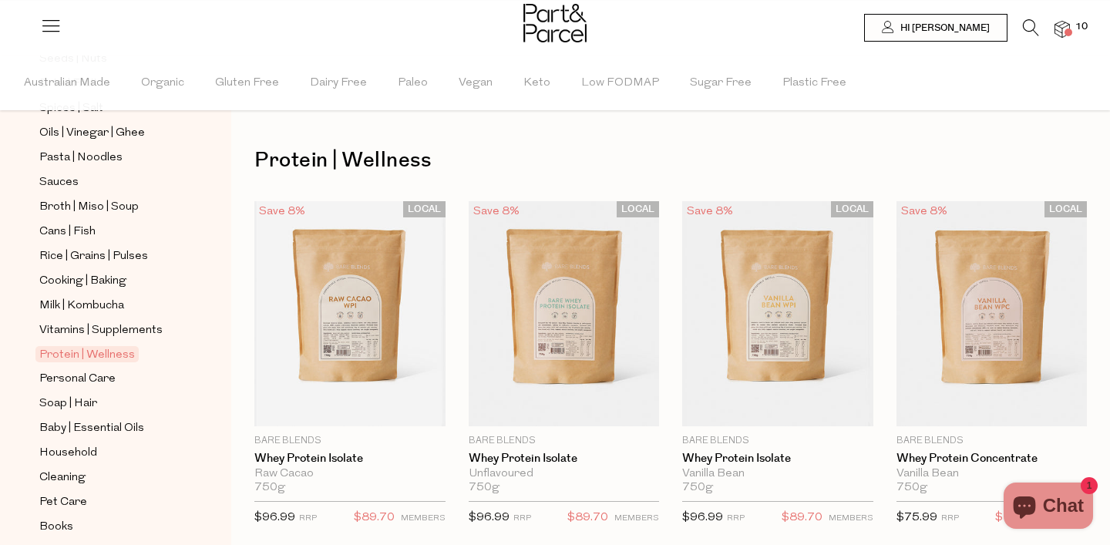
scroll to position [530, 0]
click at [85, 373] on span "Personal Care" at bounding box center [77, 377] width 76 height 18
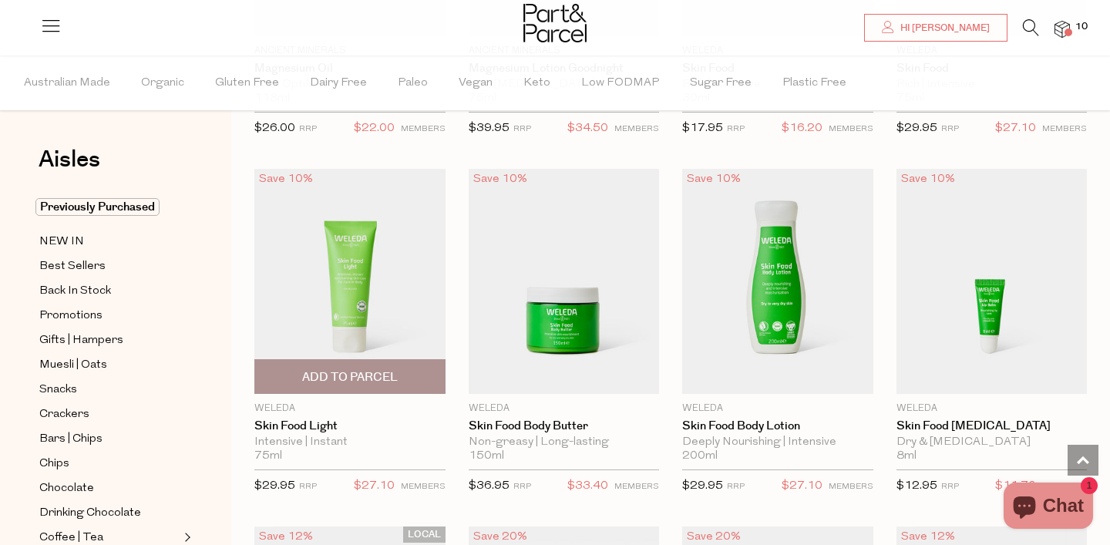
scroll to position [1857, 0]
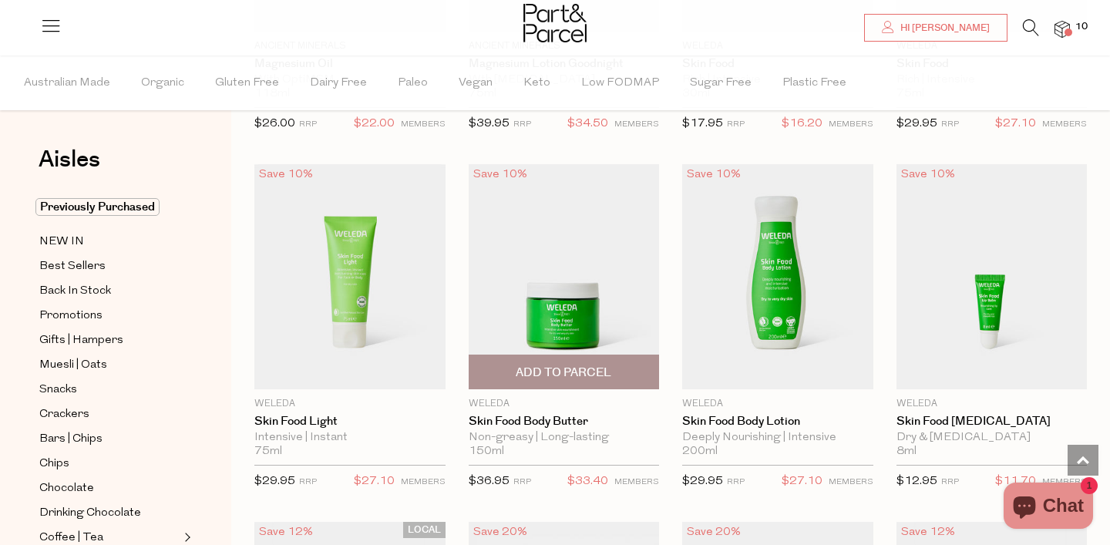
click at [549, 307] on img at bounding box center [564, 276] width 191 height 225
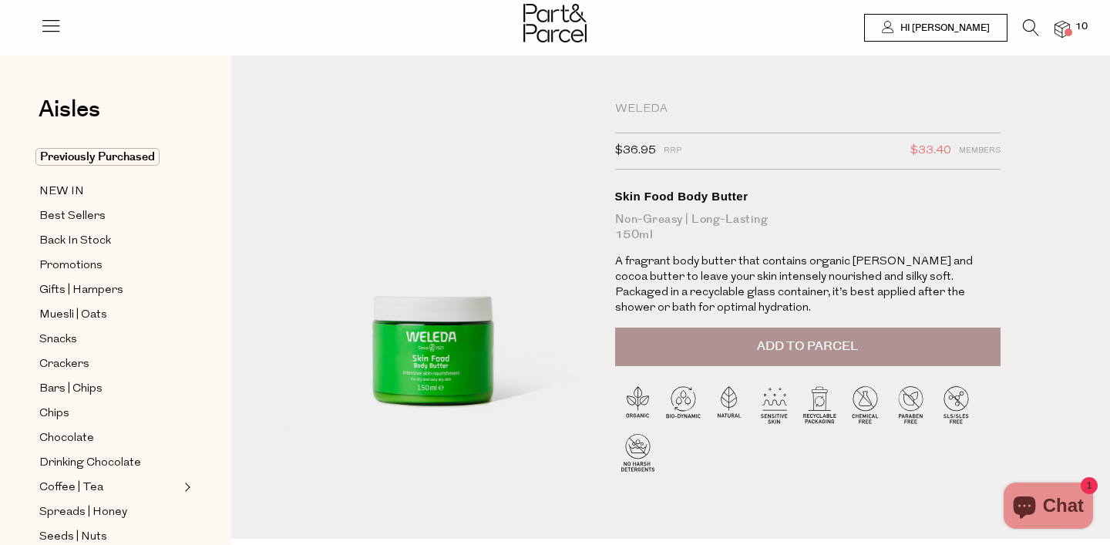
click at [705, 366] on button "Add to Parcel" at bounding box center [807, 347] width 385 height 39
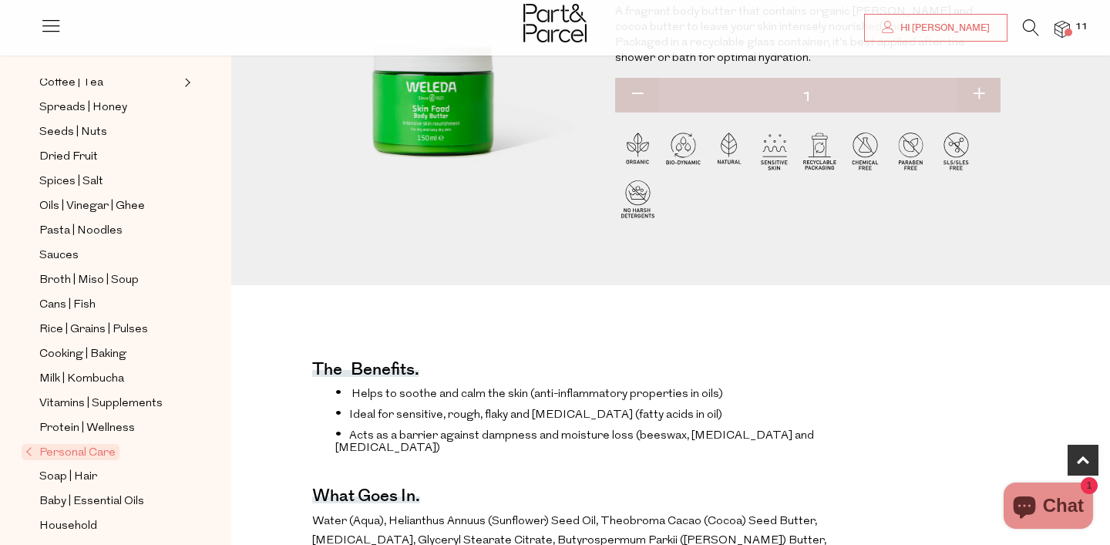
scroll to position [409, 0]
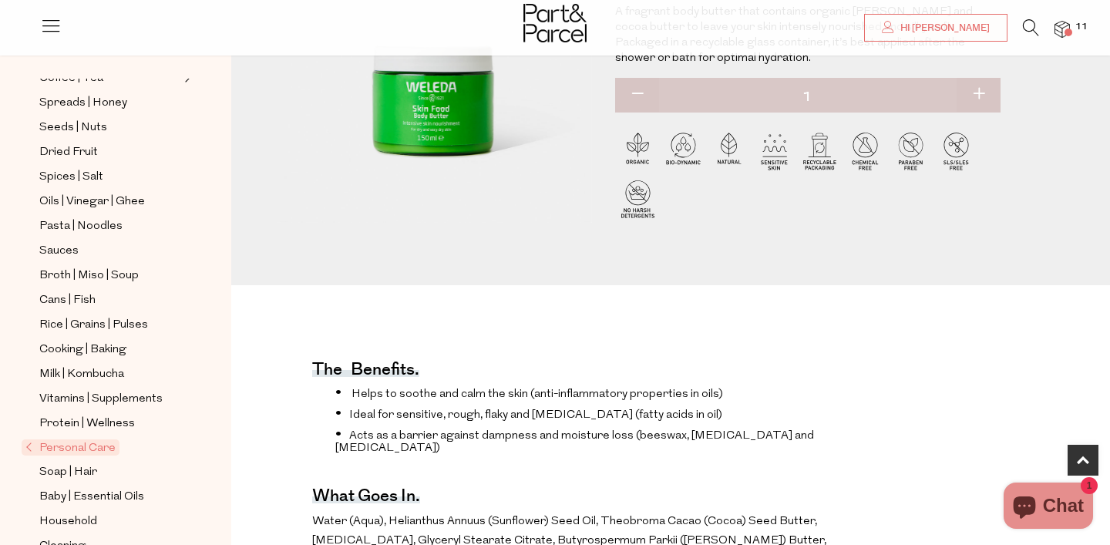
click at [79, 445] on span "Personal Care" at bounding box center [71, 447] width 98 height 16
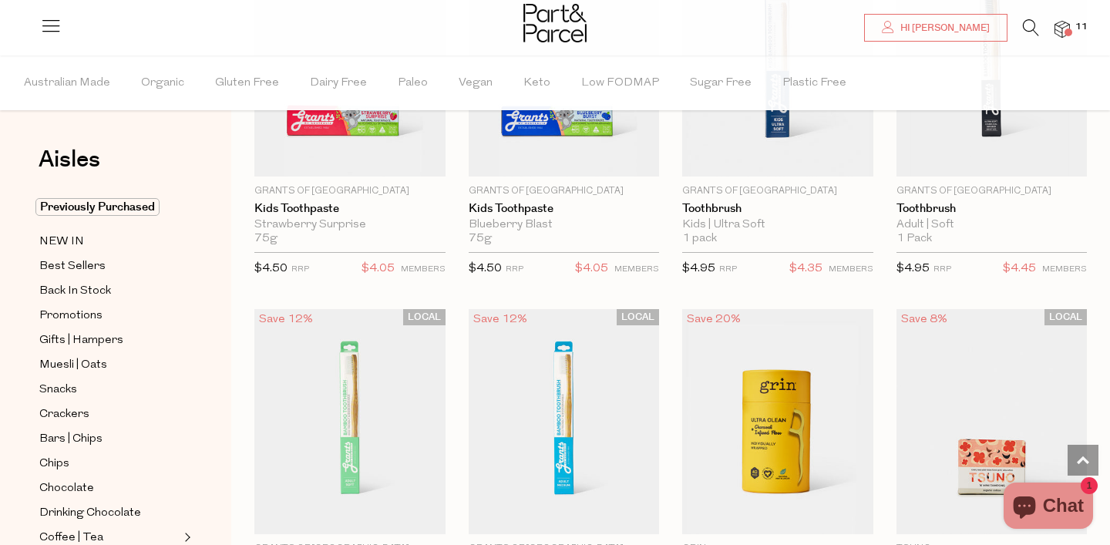
scroll to position [3471, 0]
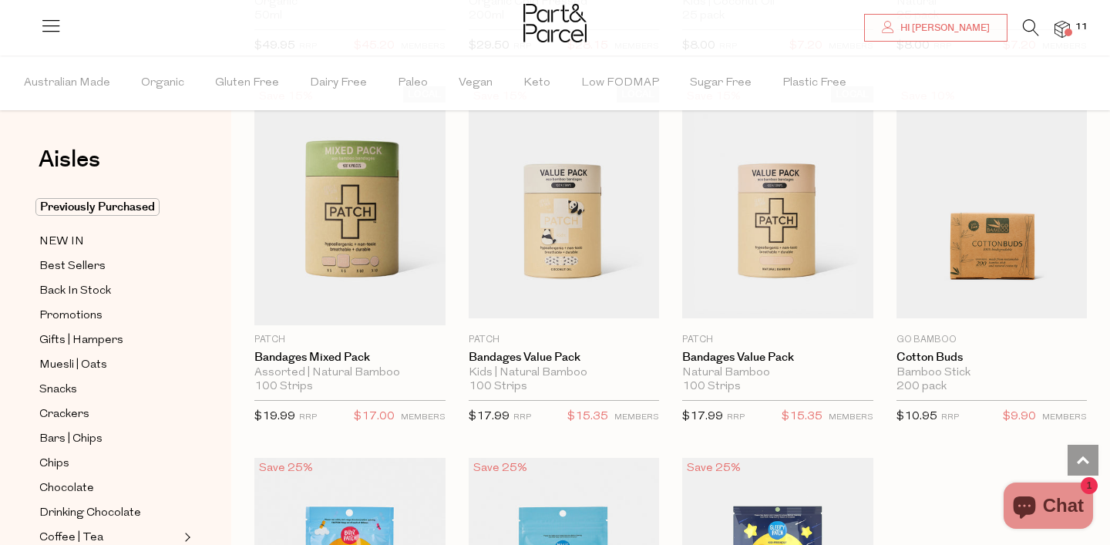
scroll to position [7660, 0]
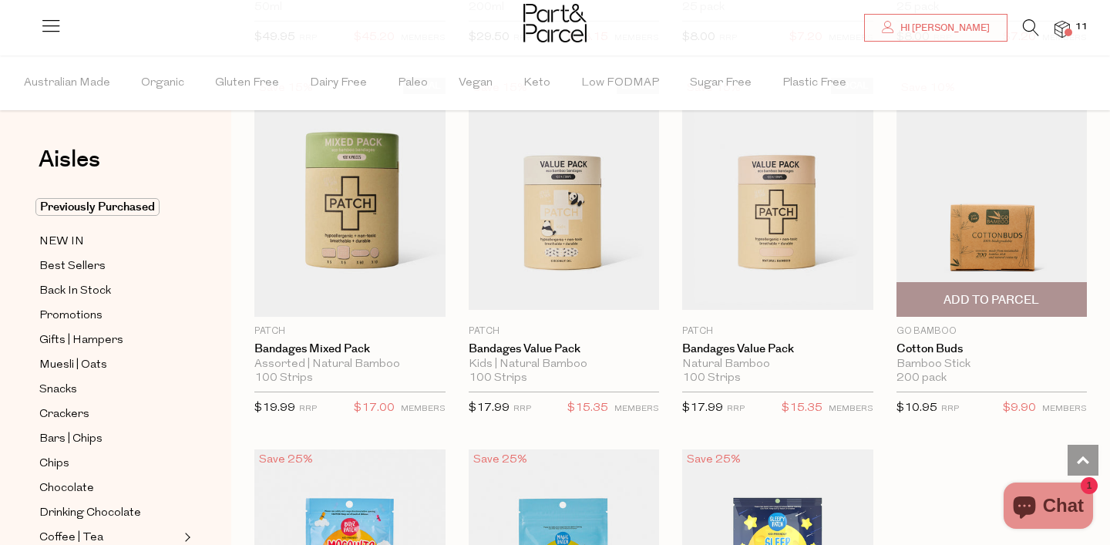
click at [970, 283] on span "Add To Parcel" at bounding box center [992, 299] width 182 height 33
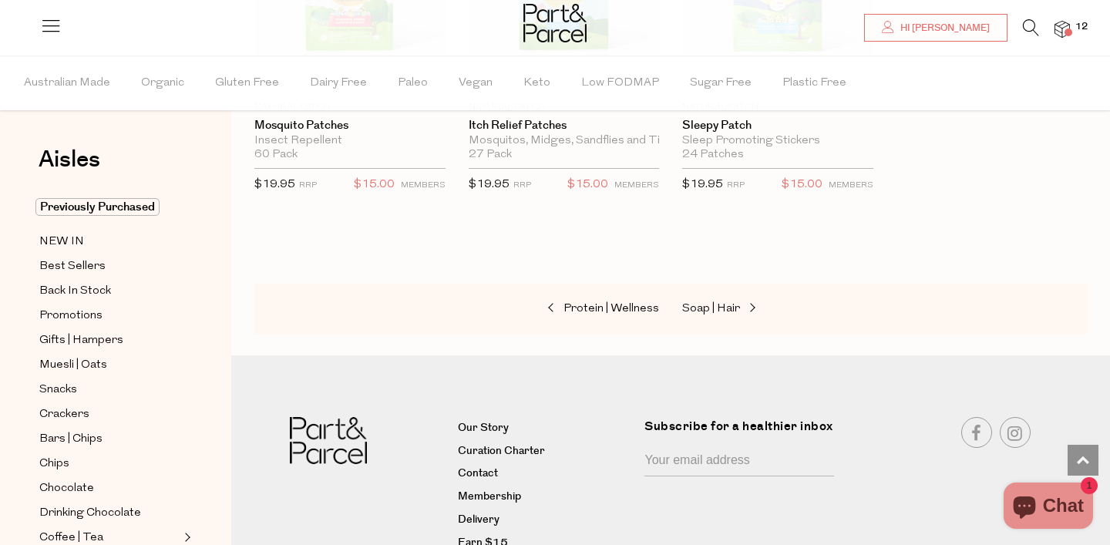
scroll to position [8307, 0]
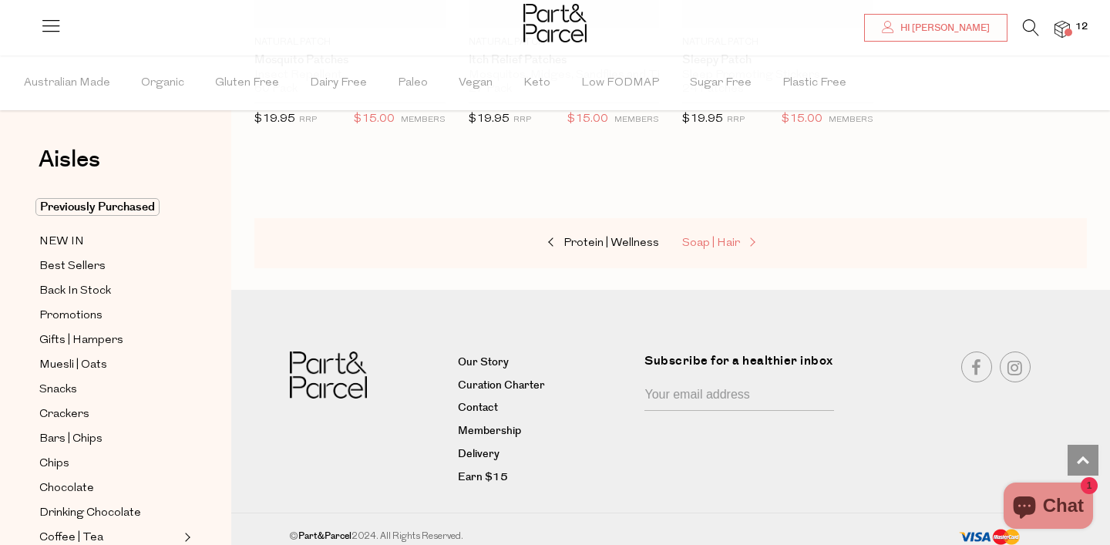
click at [712, 237] on span "Soap | Hair" at bounding box center [711, 243] width 58 height 12
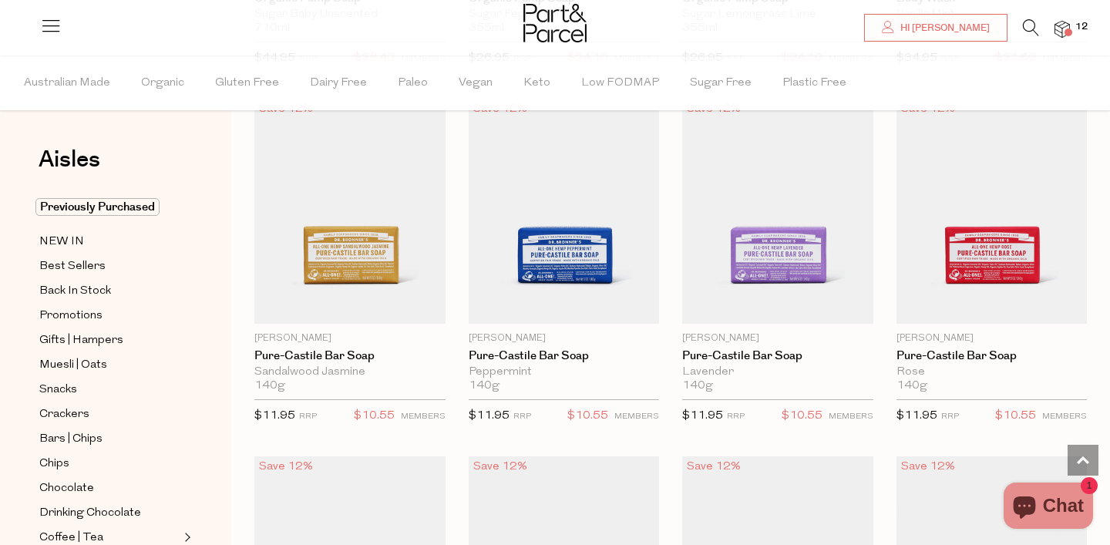
scroll to position [1536, 0]
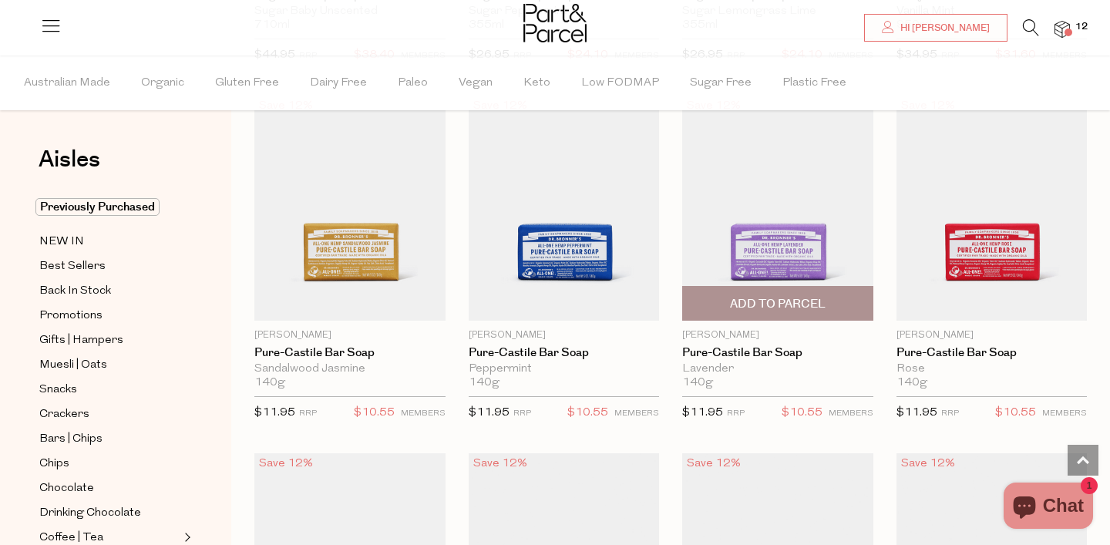
click at [772, 252] on img at bounding box center [777, 208] width 191 height 225
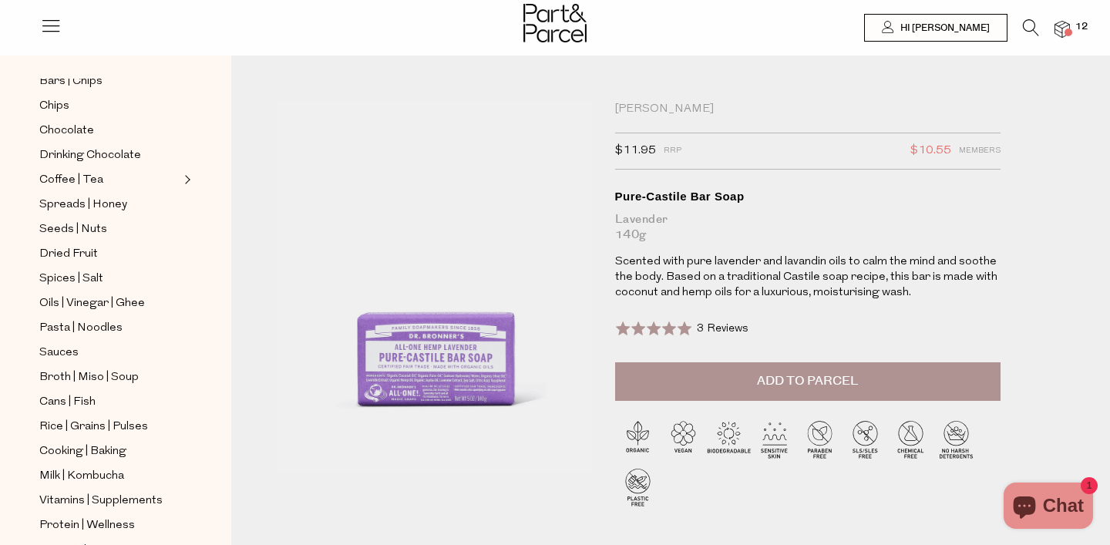
scroll to position [494, 0]
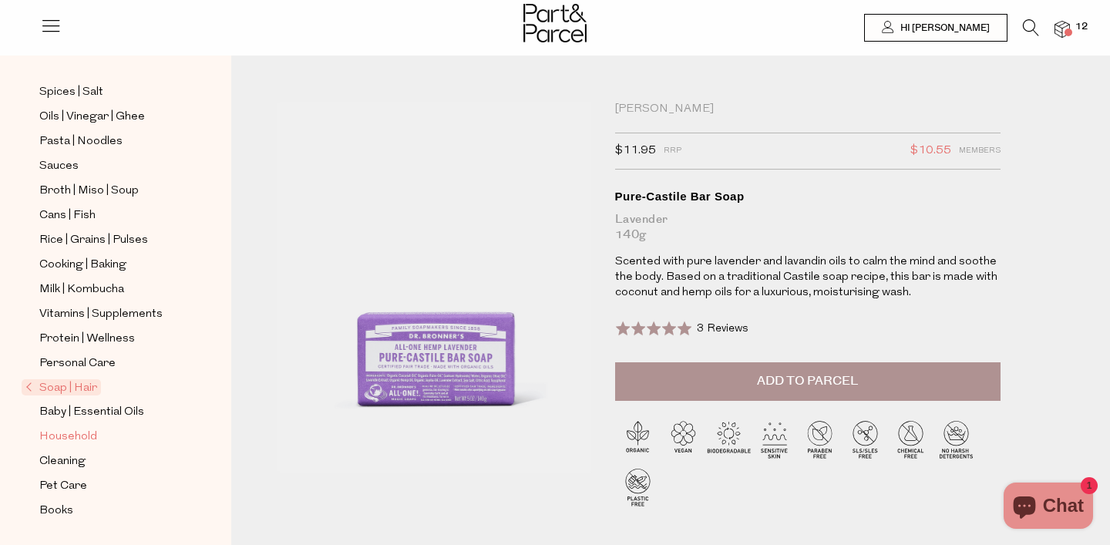
click at [79, 432] on span "Household" at bounding box center [68, 437] width 58 height 18
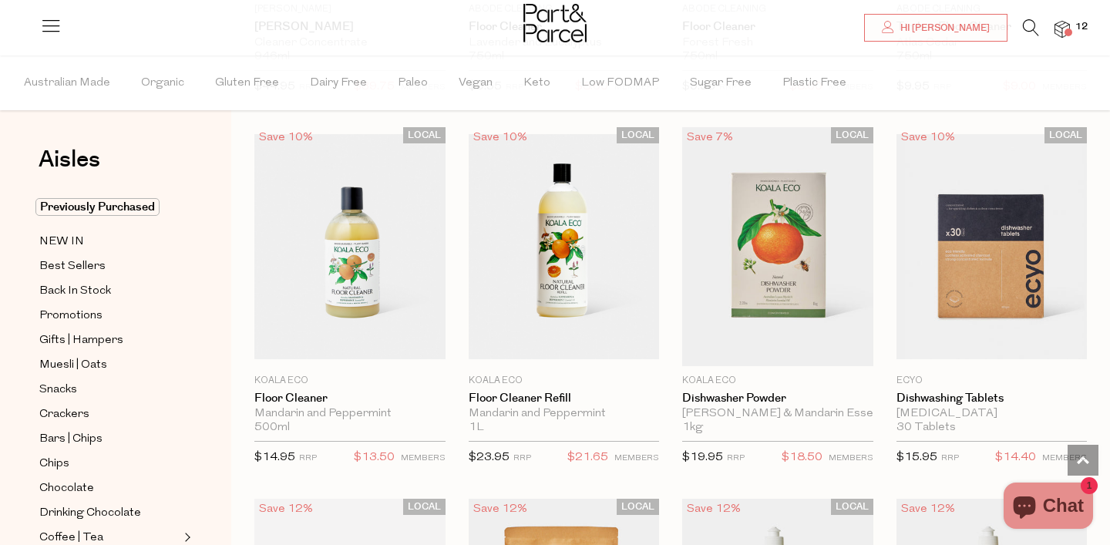
scroll to position [2221, 0]
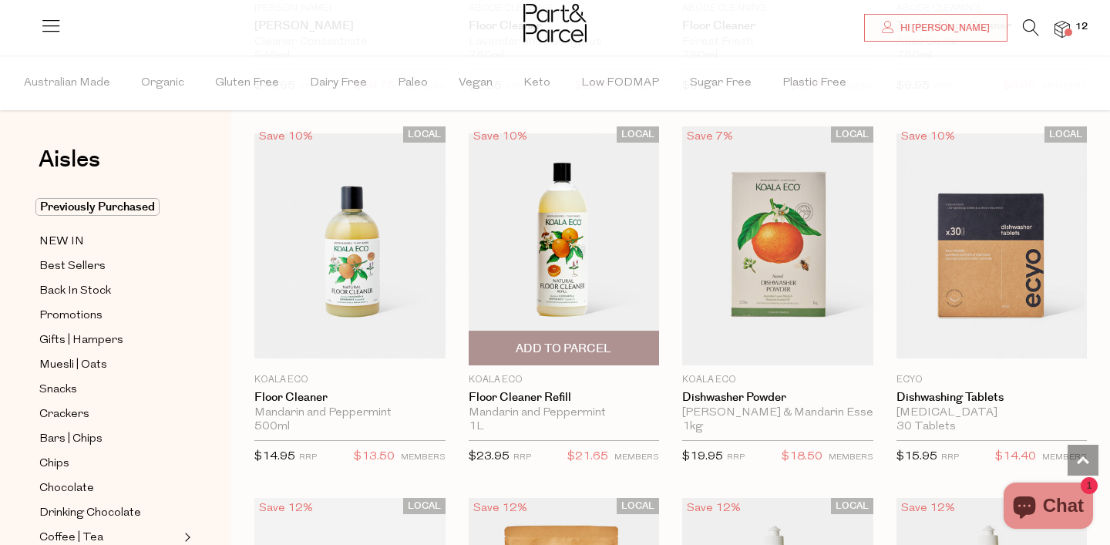
click at [526, 341] on span "Add To Parcel" at bounding box center [564, 349] width 96 height 16
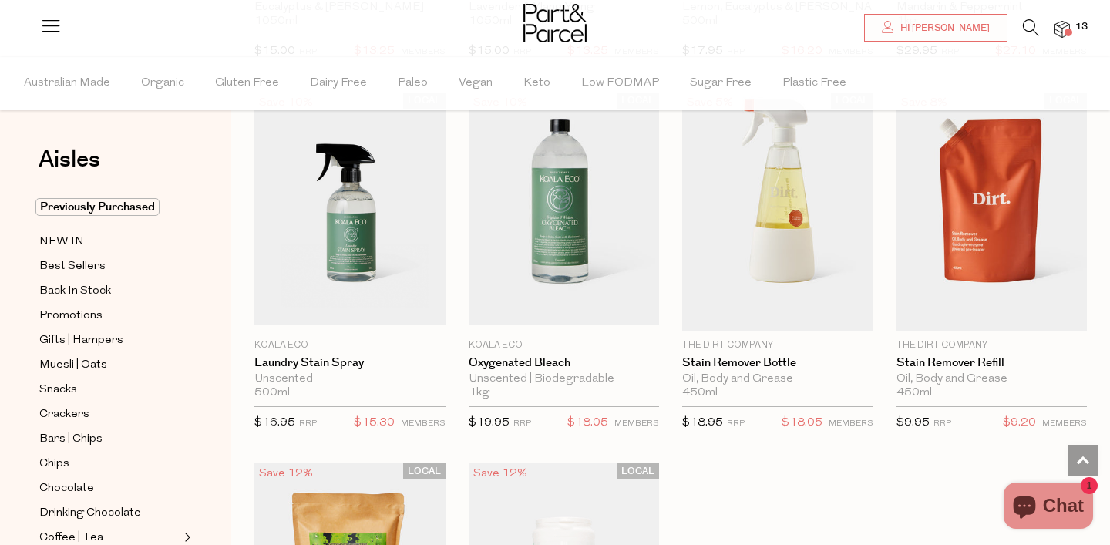
scroll to position [4058, 0]
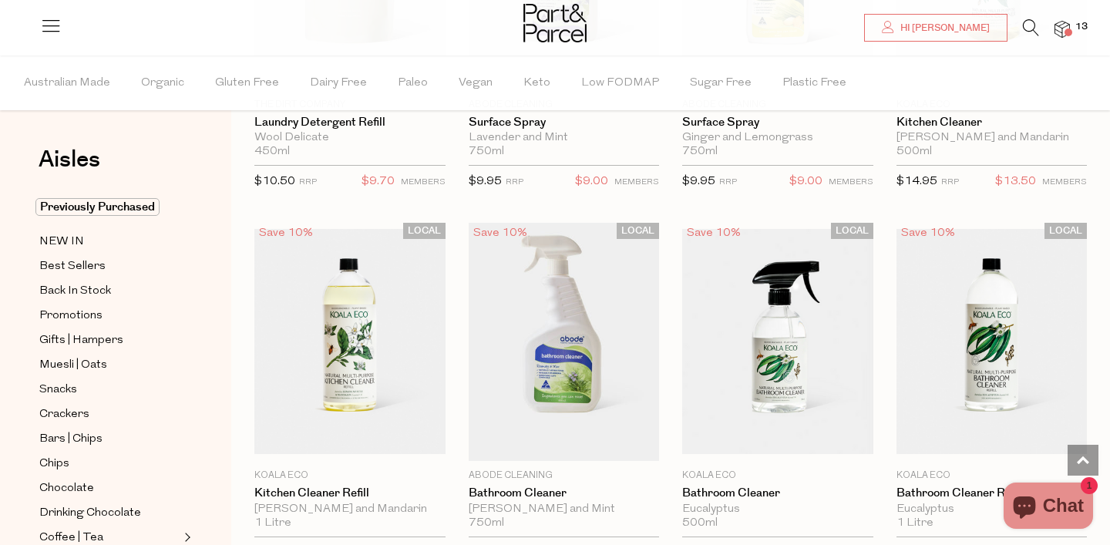
scroll to position [5782, 0]
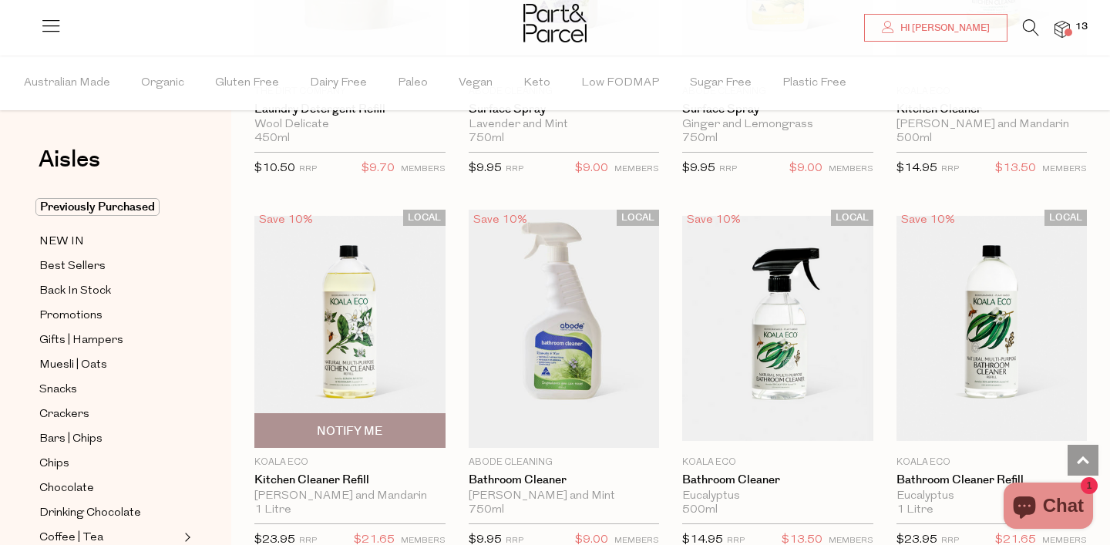
click at [345, 318] on img at bounding box center [349, 328] width 191 height 225
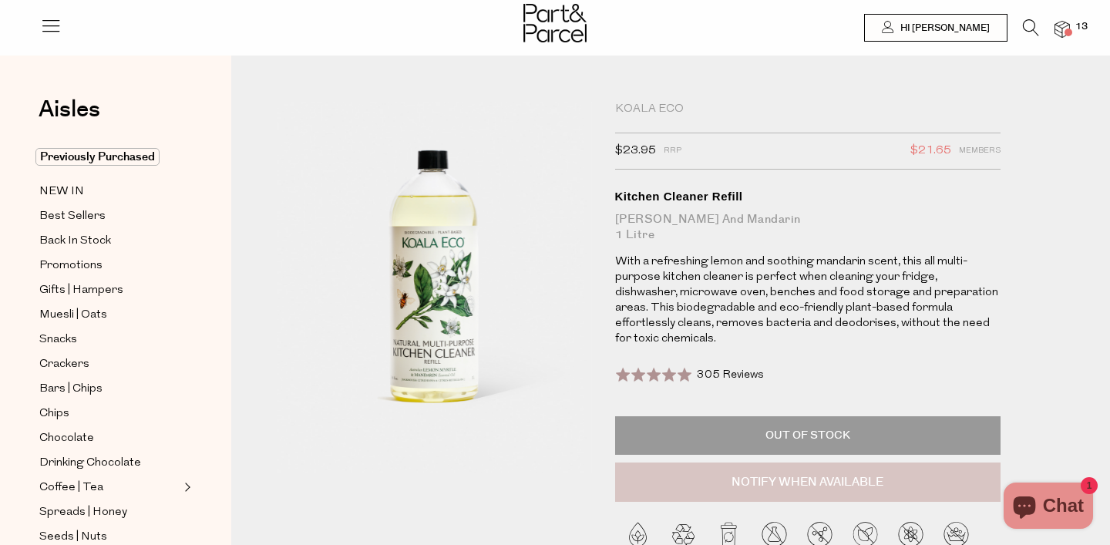
click at [698, 503] on button "Notify When Available" at bounding box center [807, 482] width 385 height 40
type input "Notify when available"
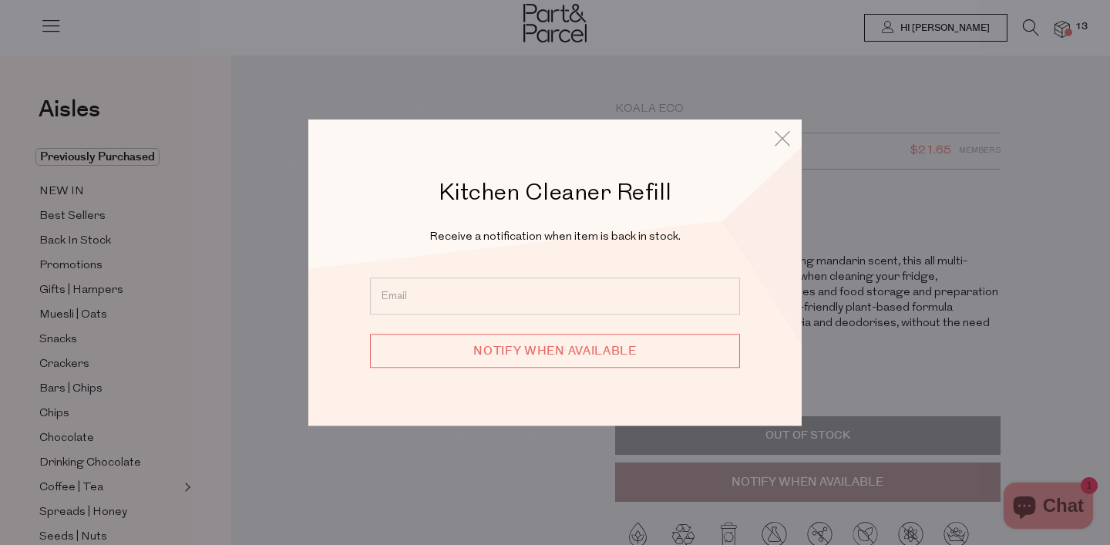
click at [618, 298] on input "email" at bounding box center [555, 295] width 370 height 37
type input "[EMAIL_ADDRESS][DOMAIN_NAME]"
click at [547, 345] on input "Notify when available" at bounding box center [555, 351] width 370 height 34
type input "We will be in touch"
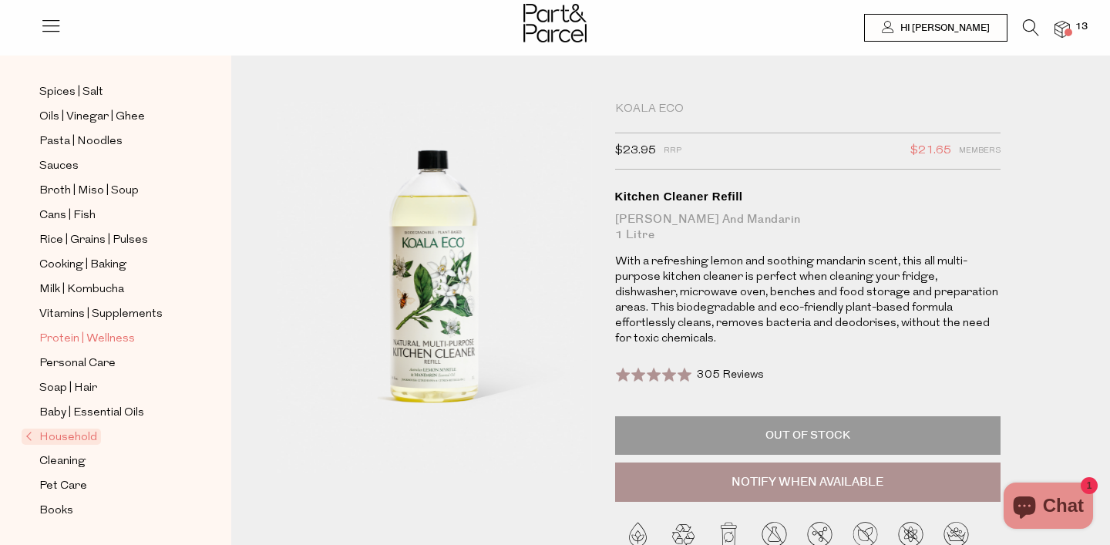
scroll to position [493, 0]
click at [72, 435] on span "Household" at bounding box center [61, 437] width 79 height 16
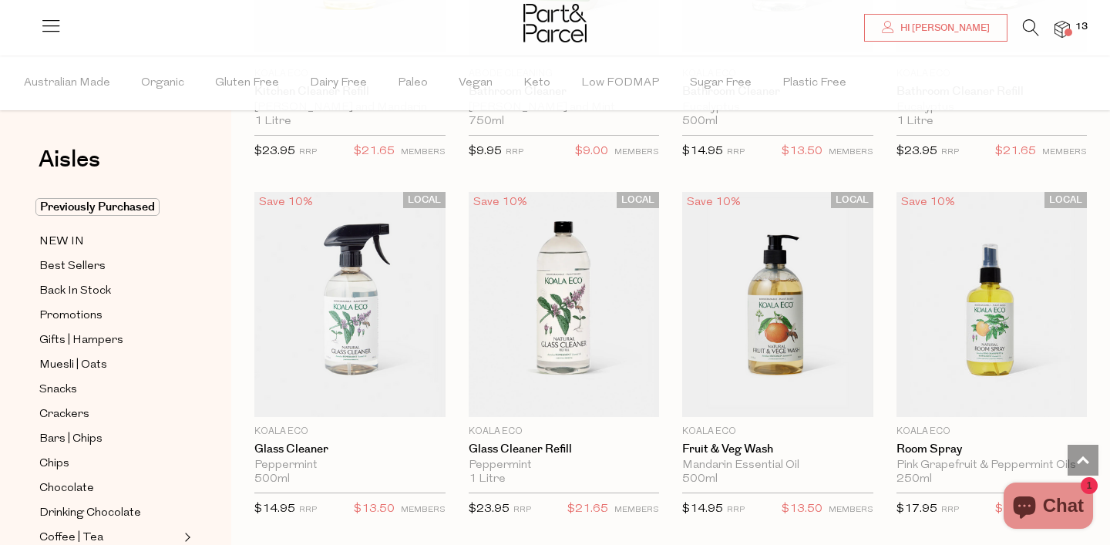
scroll to position [6169, 0]
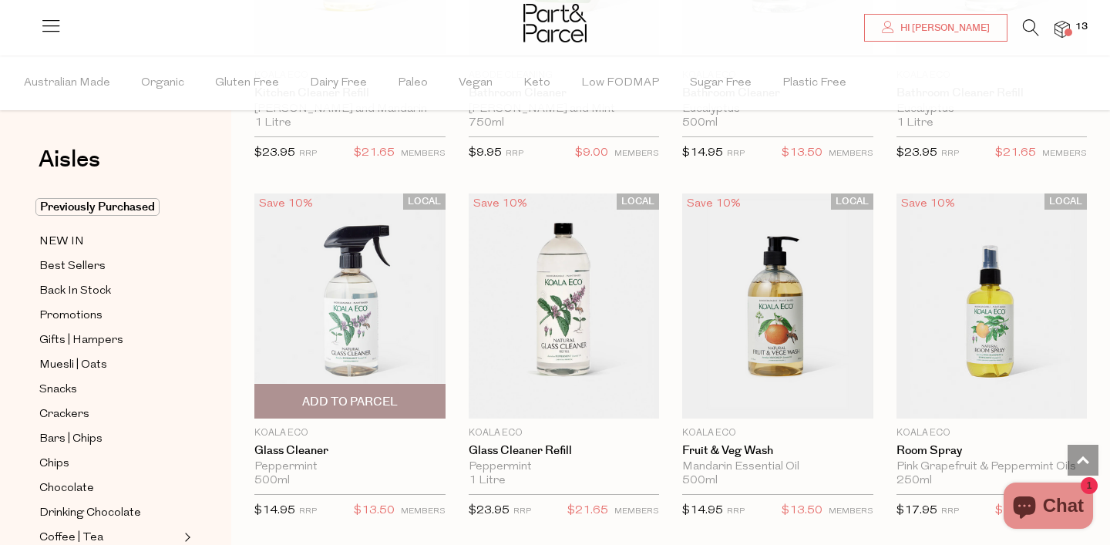
click at [355, 394] on span "Add To Parcel" at bounding box center [350, 402] width 96 height 16
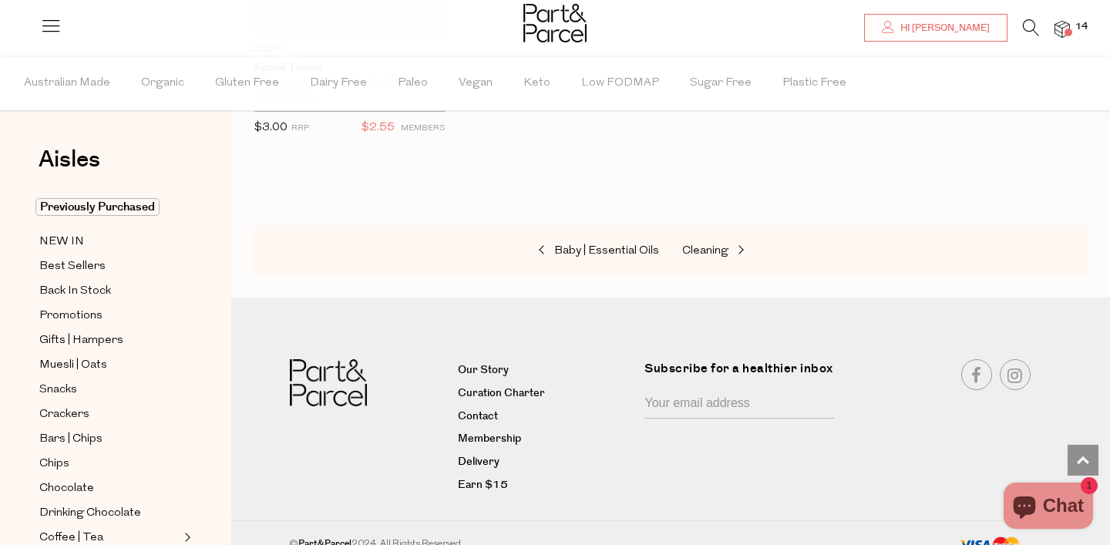
scroll to position [7623, 0]
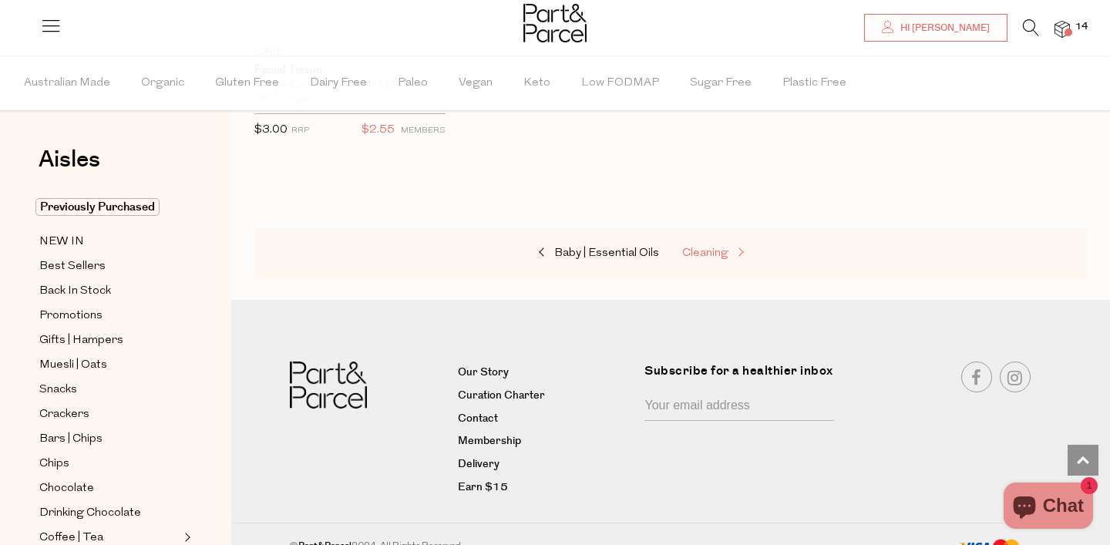
click at [692, 247] on span "Cleaning" at bounding box center [705, 253] width 46 height 12
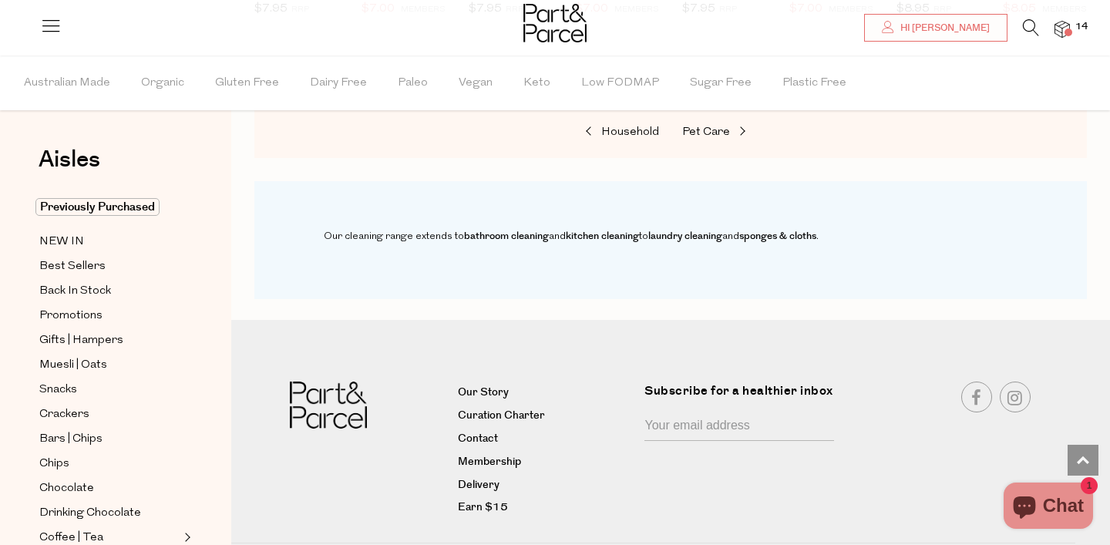
scroll to position [1249, 0]
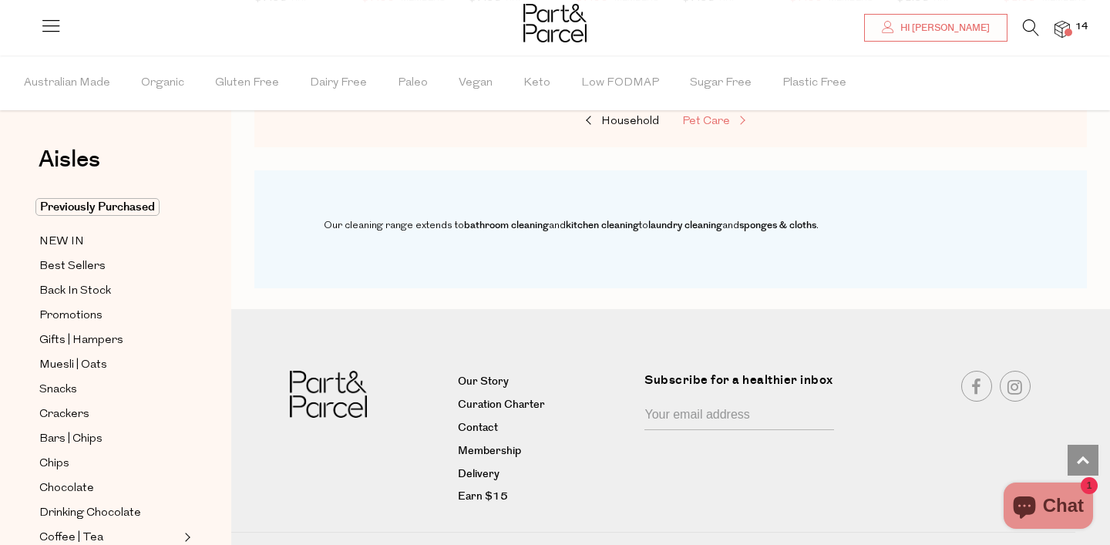
click at [701, 113] on link "Pet Care" at bounding box center [759, 122] width 154 height 20
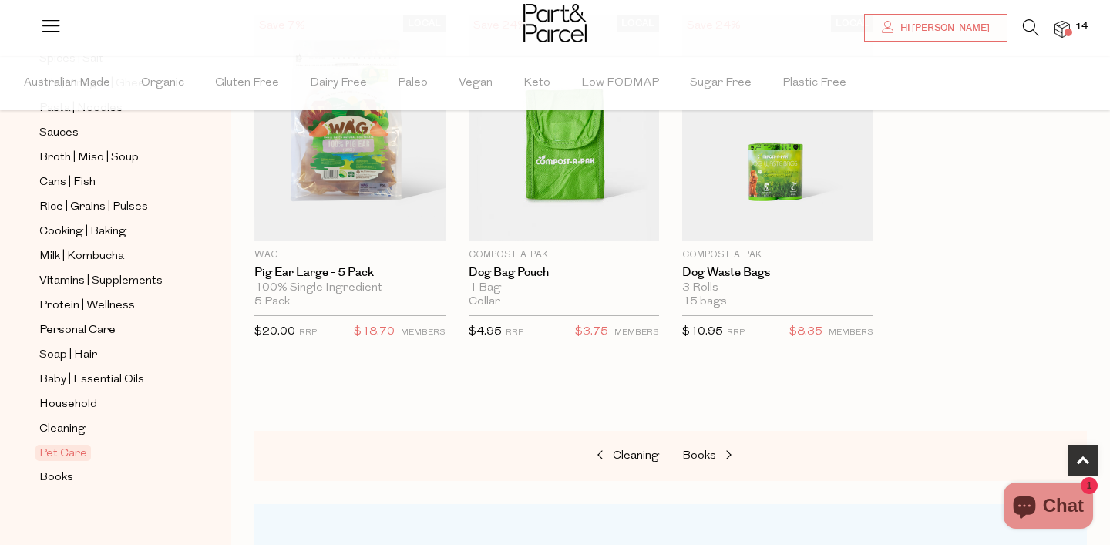
scroll to position [587, 0]
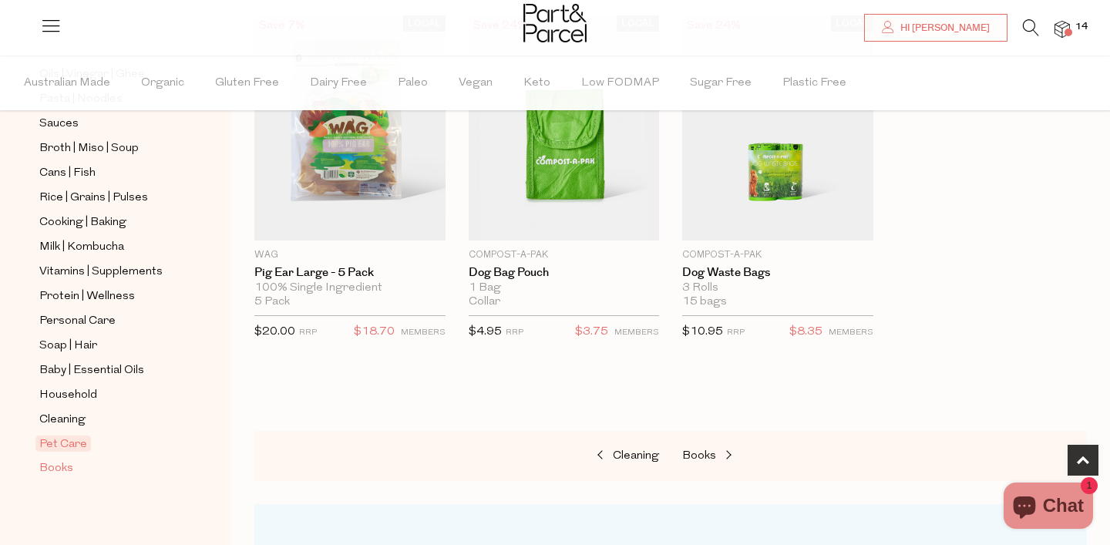
click at [56, 466] on span "Books" at bounding box center [56, 468] width 34 height 18
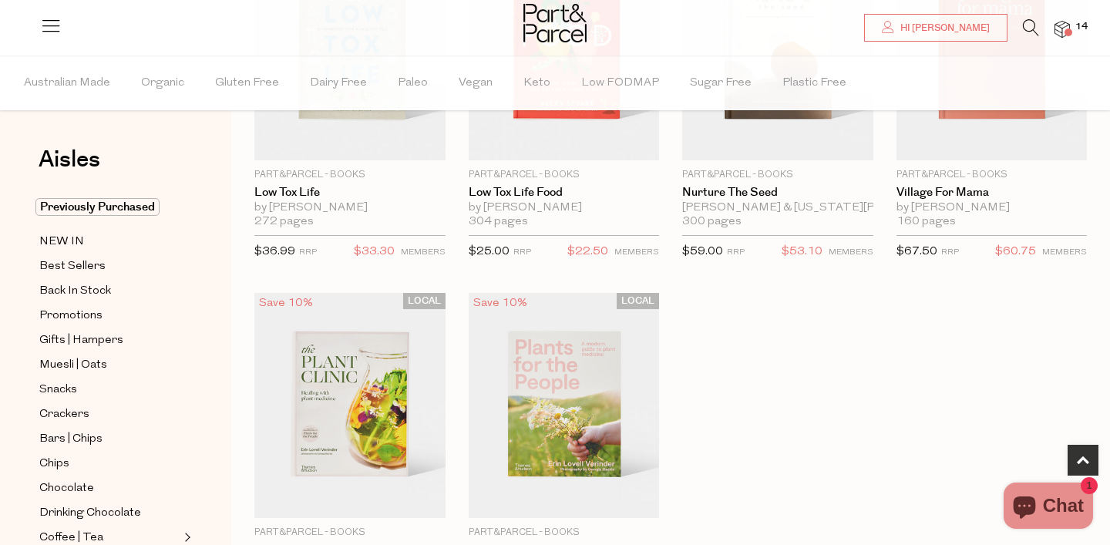
scroll to position [626, 0]
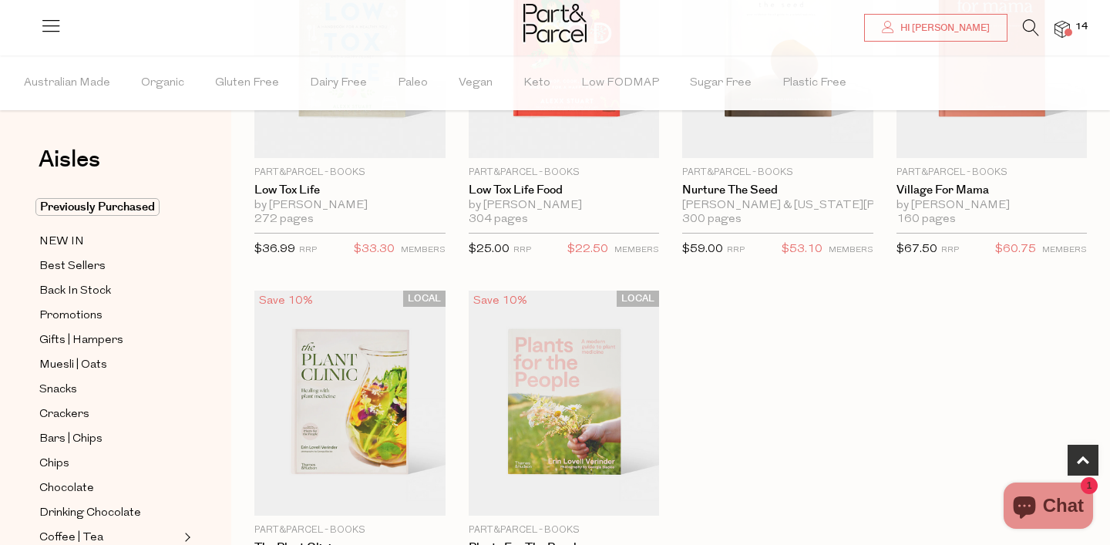
click at [1067, 24] on img at bounding box center [1061, 30] width 15 height 18
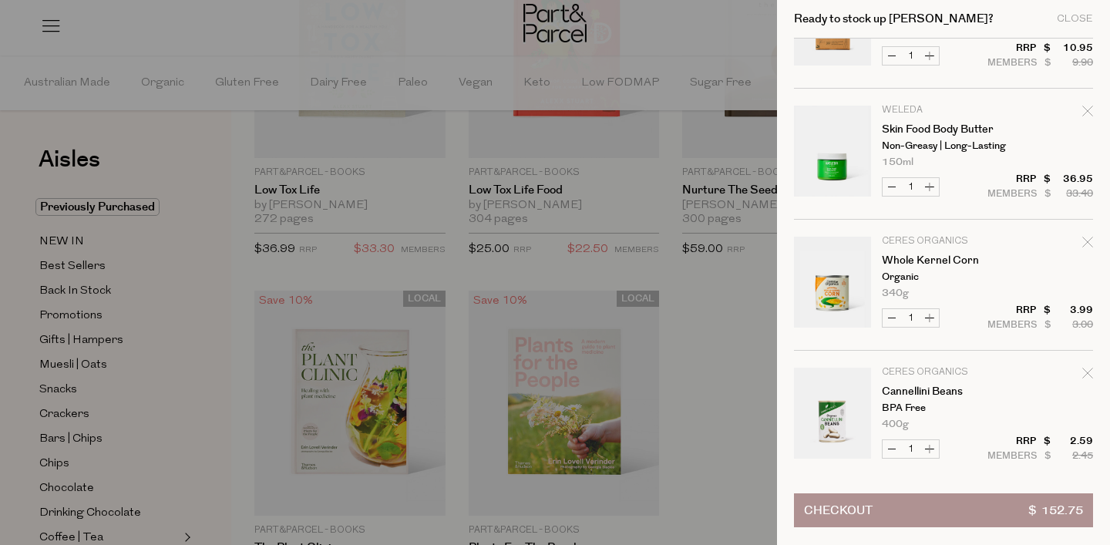
scroll to position [355, 0]
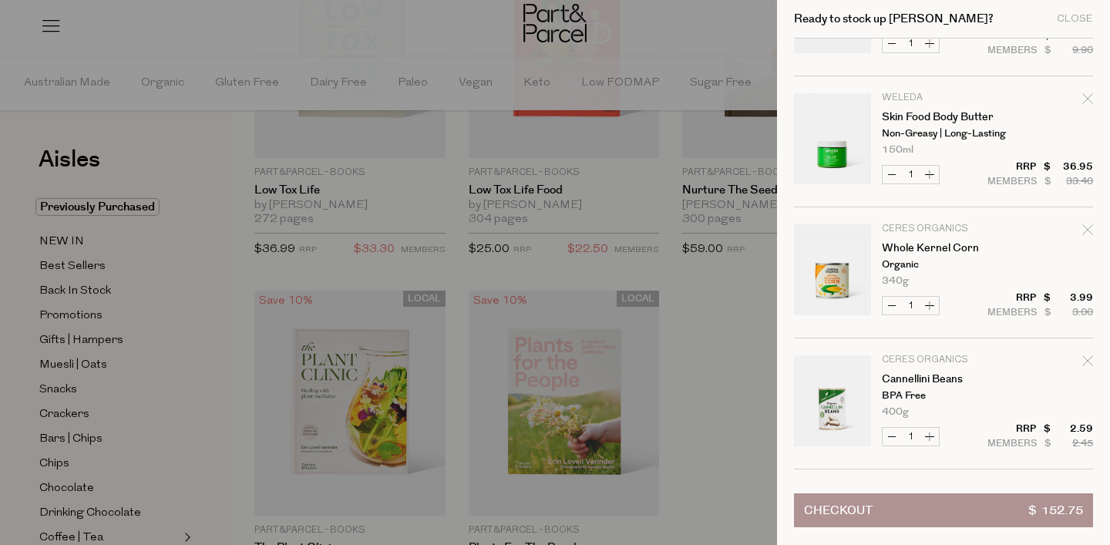
click at [1082, 224] on div "Remove Whole Kernel Corn" at bounding box center [1087, 232] width 11 height 21
type input "Add Membership"
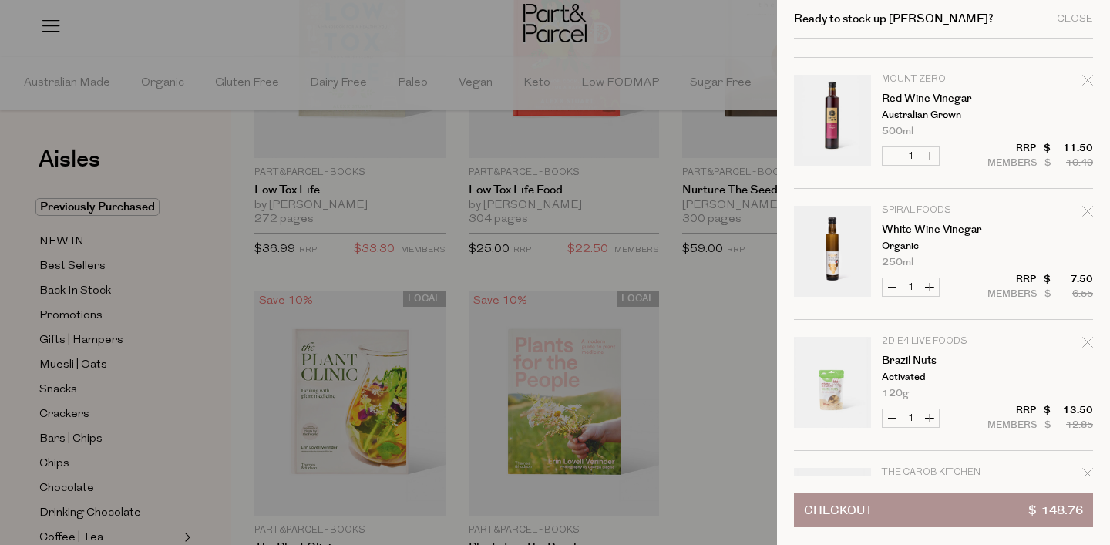
scroll to position [1040, 0]
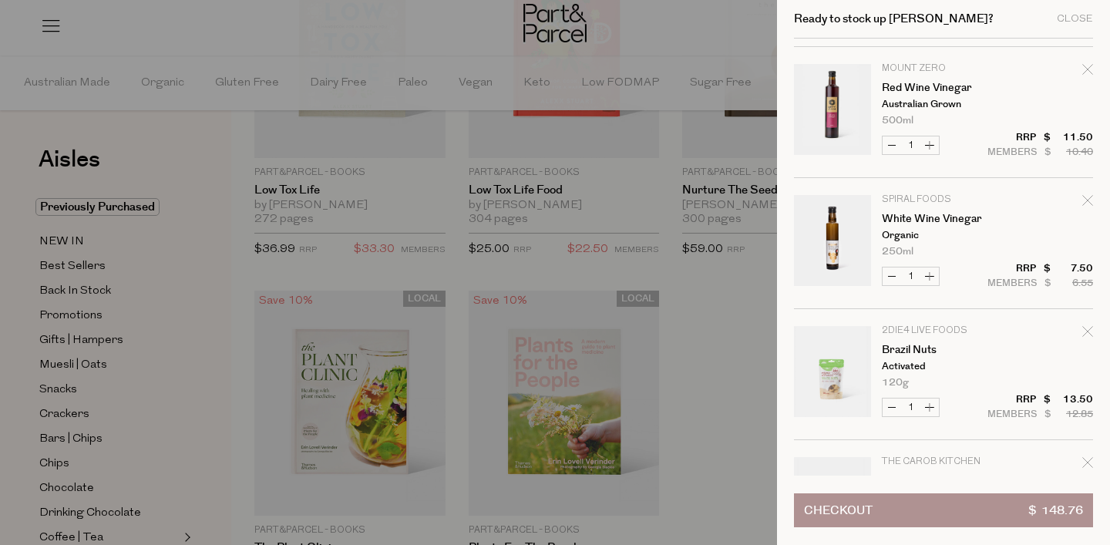
click at [1082, 70] on icon "Remove Red Wine Vinegar" at bounding box center [1087, 69] width 11 height 11
type input "Add Membership"
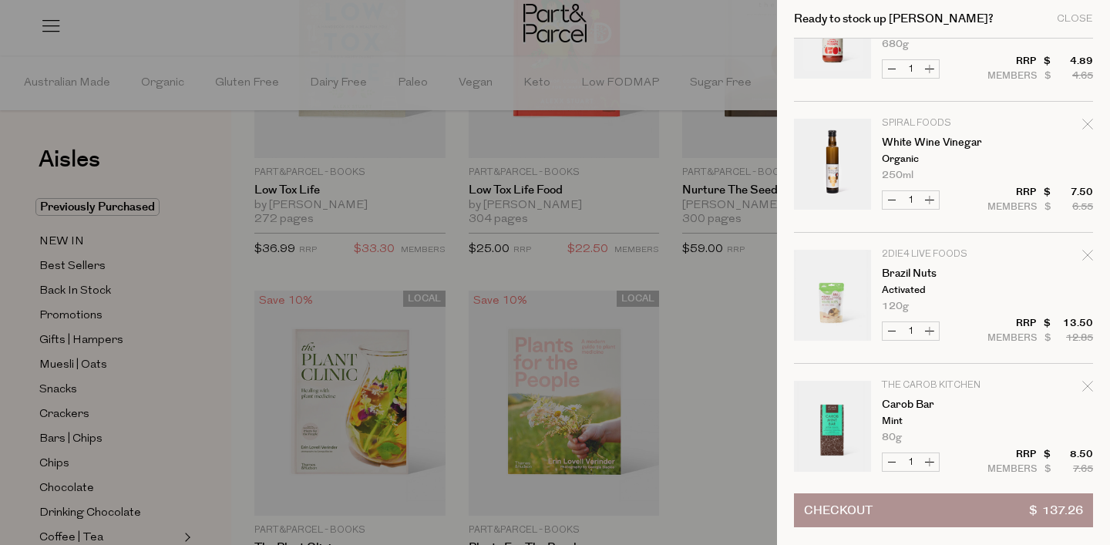
scroll to position [988, 0]
click at [1082, 249] on icon "Remove Brazil Nuts" at bounding box center [1087, 252] width 11 height 11
type input "Add Membership"
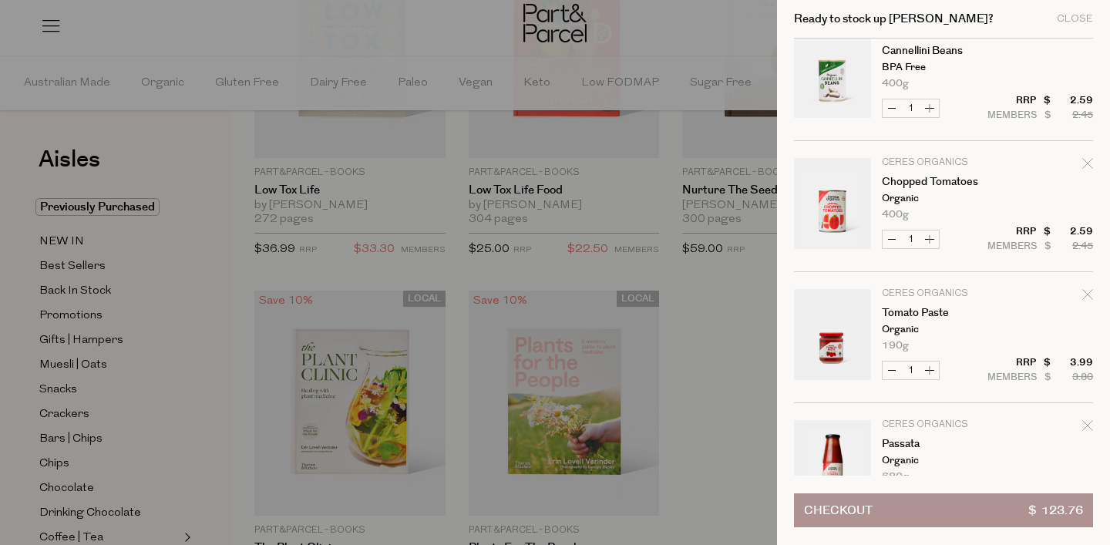
scroll to position [596, 0]
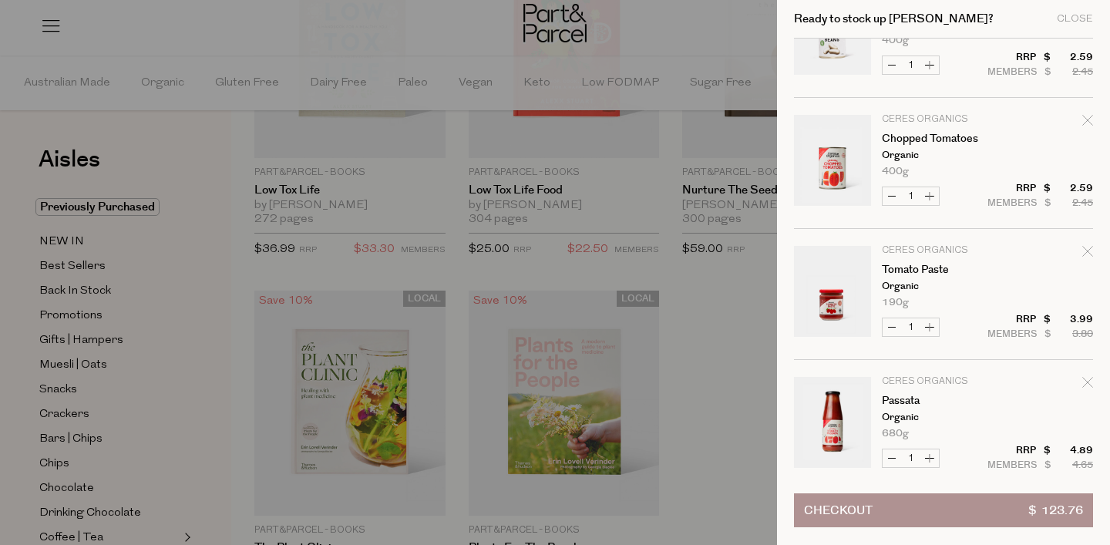
click at [1084, 380] on icon "Remove Passata" at bounding box center [1087, 382] width 11 height 11
type input "Add Membership"
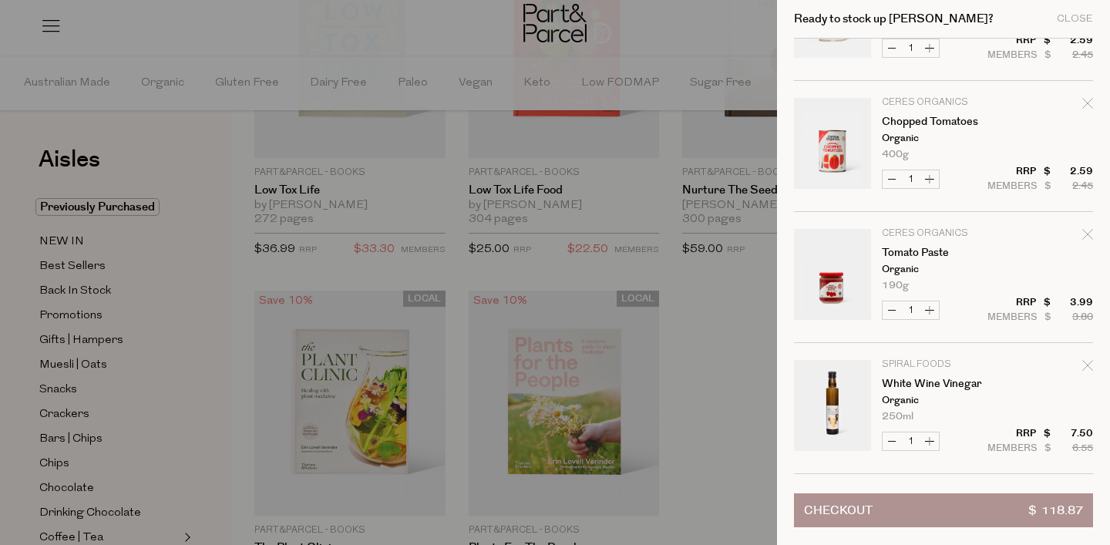
scroll to position [614, 0]
click at [1088, 228] on icon "Remove Tomato Paste" at bounding box center [1087, 232] width 11 height 11
type input "Add Membership"
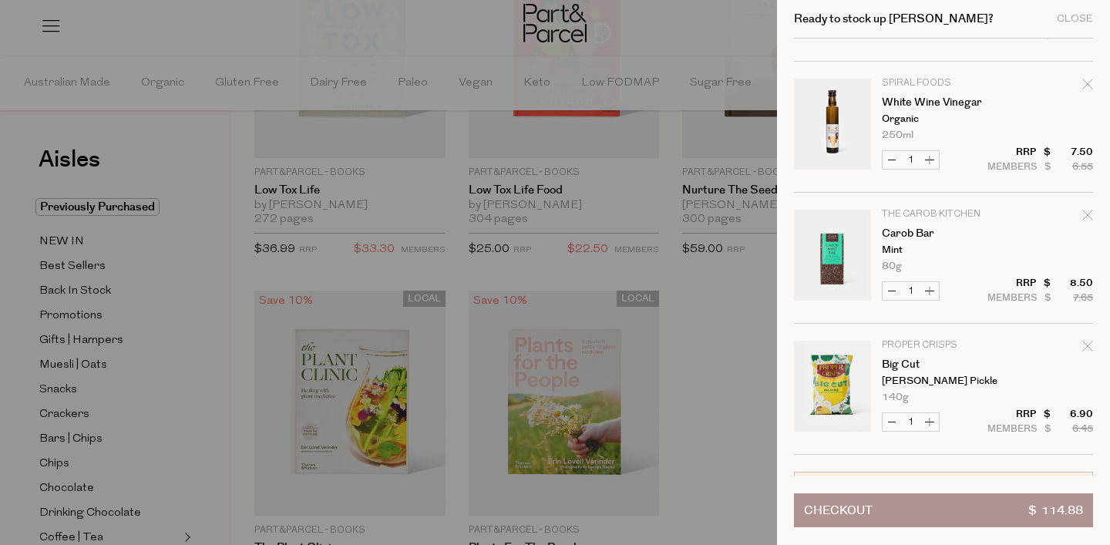
scroll to position [752, 0]
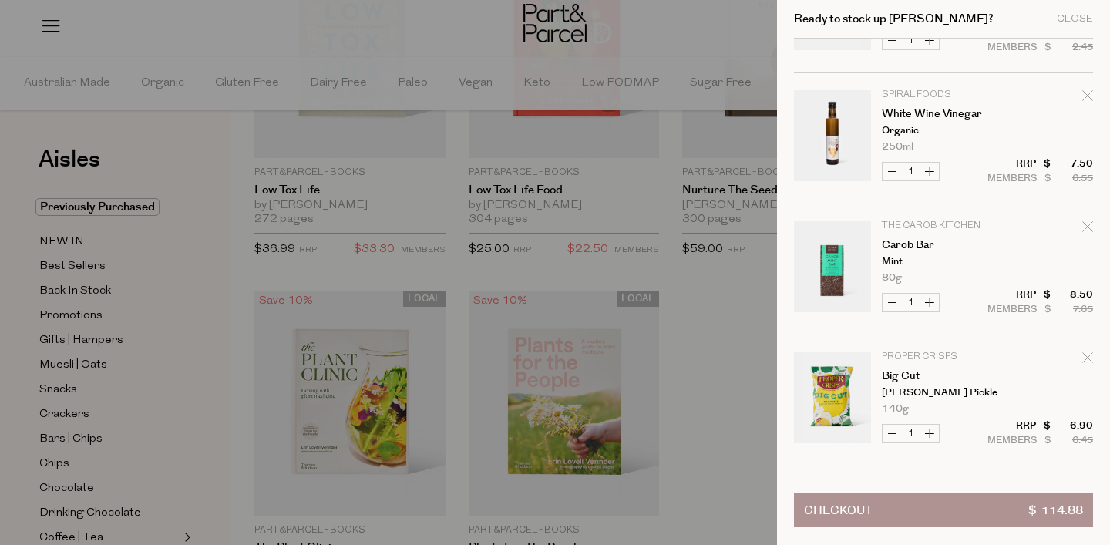
click at [990, 514] on button "Checkout $ 114.88" at bounding box center [943, 510] width 299 height 34
